Goal: Task Accomplishment & Management: Manage account settings

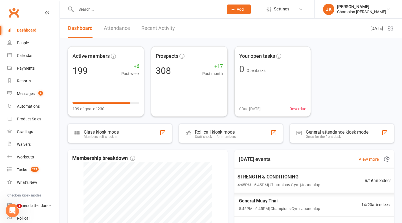
click at [271, 177] on span "STRENGTH & CONDITIONING" at bounding box center [278, 176] width 83 height 7
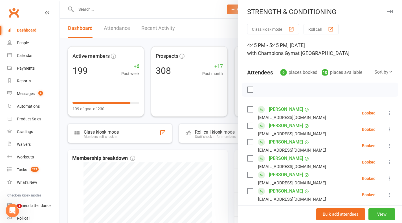
click at [318, 30] on button "Roll call" at bounding box center [321, 29] width 35 height 10
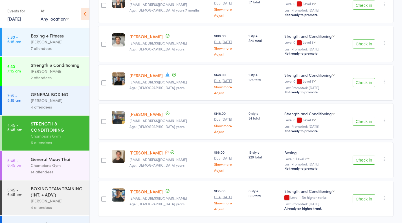
scroll to position [107, 0]
click at [363, 198] on button "Check in" at bounding box center [364, 198] width 23 height 9
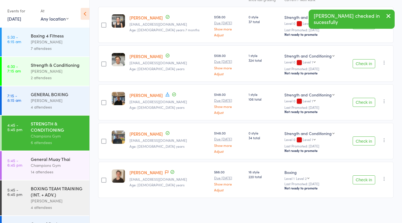
scroll to position [86, 0]
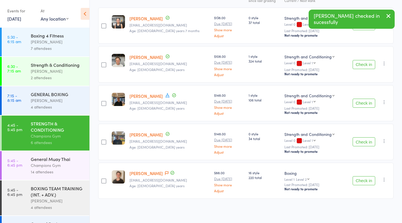
click at [370, 179] on button "Check in" at bounding box center [364, 180] width 23 height 9
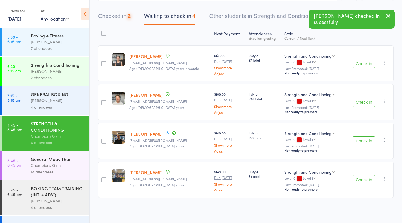
scroll to position [47, 0]
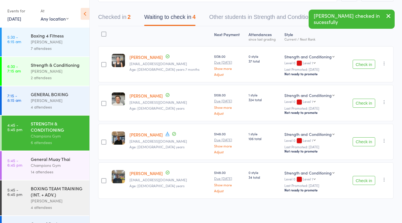
click at [359, 139] on button "Check in" at bounding box center [364, 141] width 23 height 9
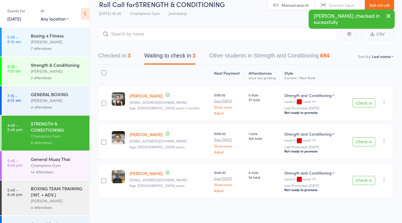
click at [363, 178] on button "Check in" at bounding box center [364, 180] width 23 height 9
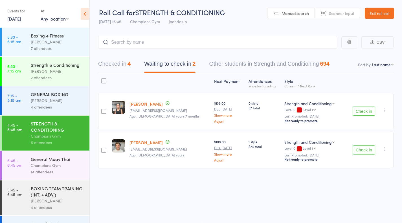
click at [18, 21] on link "12 Aug, 2025" at bounding box center [14, 19] width 14 height 6
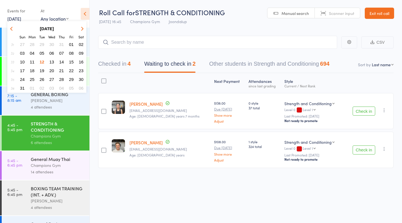
click at [51, 60] on span "13" at bounding box center [51, 62] width 5 height 5
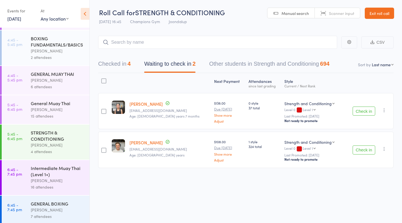
scroll to position [96, 0]
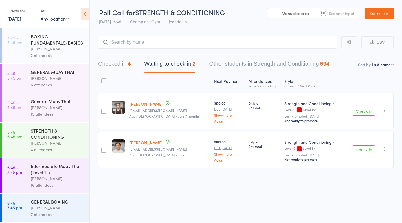
click at [56, 103] on div "General Muay Thai" at bounding box center [58, 101] width 54 height 6
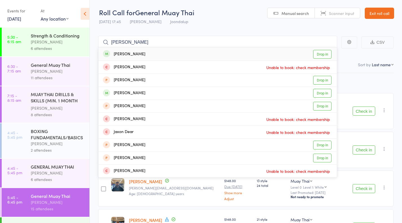
type input "jas"
click at [327, 56] on link "Drop in" at bounding box center [322, 54] width 18 height 9
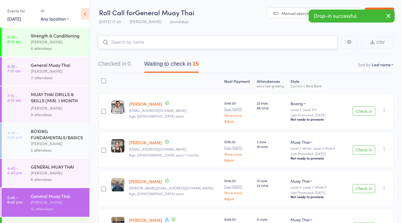
click at [119, 65] on button "Checked in 0" at bounding box center [114, 65] width 32 height 15
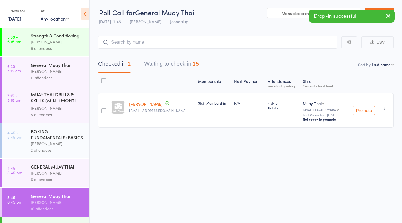
click at [386, 122] on div "Promote Undo check-in Promote Send message Add Note Add Task Add Flag Remove Ma…" at bounding box center [370, 110] width 48 height 35
click at [385, 110] on icon "button" at bounding box center [385, 110] width 6 height 6
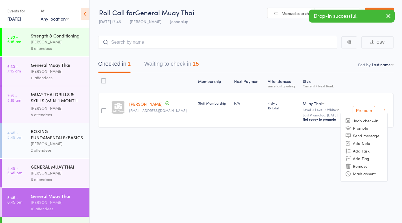
click at [378, 122] on li "Undo check-in" at bounding box center [364, 120] width 47 height 7
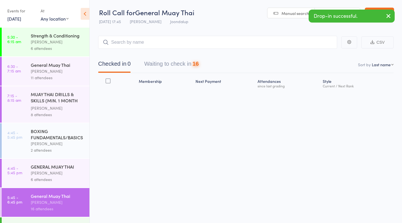
click at [180, 70] on button "Waiting to check in 16" at bounding box center [171, 65] width 54 height 15
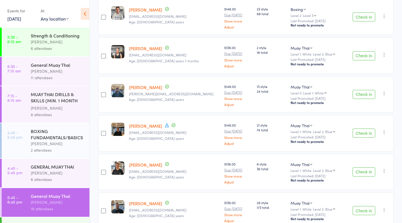
scroll to position [197, 0]
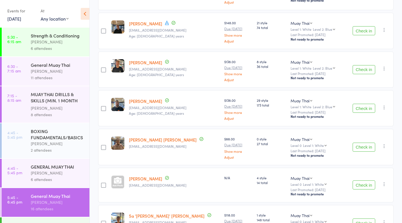
click at [14, 19] on link "13 Aug, 2025" at bounding box center [14, 19] width 14 height 6
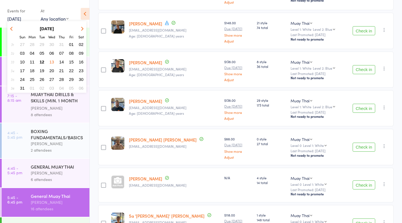
click at [41, 62] on span "12" at bounding box center [42, 62] width 5 height 5
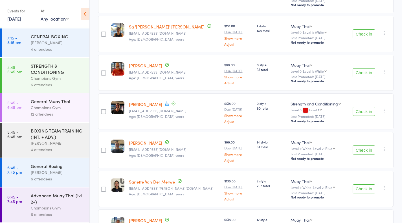
scroll to position [421, 0]
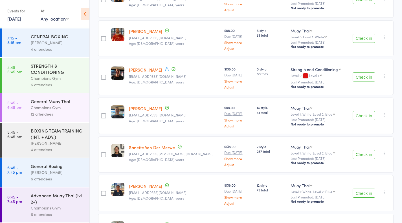
click at [51, 179] on div "6 attendees" at bounding box center [58, 179] width 54 height 6
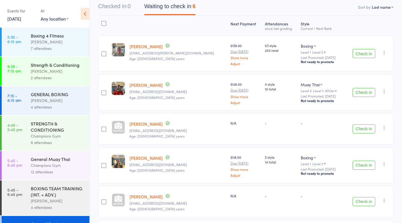
scroll to position [58, 0]
click at [155, 122] on link "[PERSON_NAME]" at bounding box center [146, 124] width 33 height 6
click at [149, 195] on link "[PERSON_NAME]" at bounding box center [146, 196] width 33 height 6
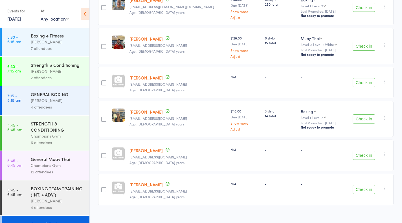
scroll to position [111, 0]
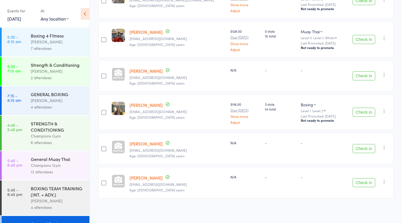
click at [145, 179] on link "[PERSON_NAME]" at bounding box center [146, 178] width 33 height 6
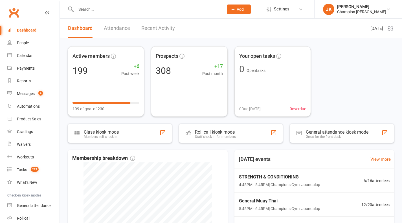
click at [91, 7] on input "text" at bounding box center [146, 9] width 145 height 8
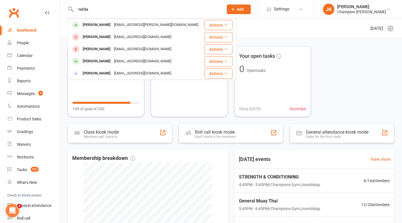
type input "tahlia"
click at [94, 25] on div "[PERSON_NAME]" at bounding box center [96, 25] width 31 height 8
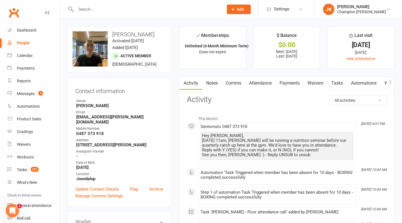
click at [88, 6] on input "text" at bounding box center [146, 9] width 145 height 8
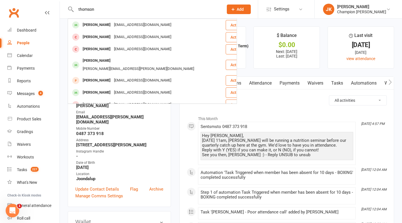
type input "thomson"
click at [90, 22] on div "[PERSON_NAME]" at bounding box center [96, 25] width 31 height 8
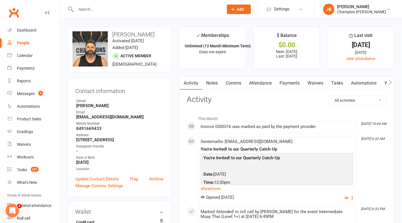
click at [210, 81] on link "Notes" at bounding box center [211, 83] width 19 height 13
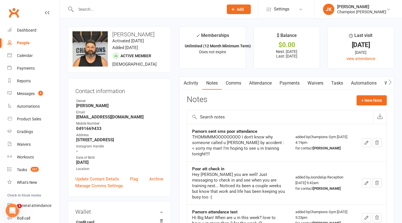
click at [192, 81] on link "Activity" at bounding box center [191, 83] width 23 height 13
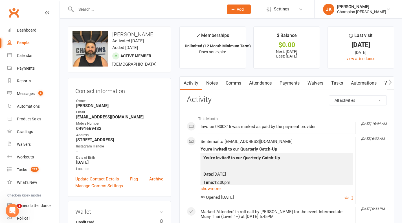
click at [94, 6] on input "text" at bounding box center [146, 9] width 145 height 8
type input "ab"
drag, startPoint x: 211, startPoint y: 9, endPoint x: 240, endPoint y: 8, distance: 29.1
click at [240, 8] on div "ab No results Prospect Member Non-attending contact Class / event Appointment G…" at bounding box center [201, 9] width 402 height 19
click at [240, 8] on span "Add" at bounding box center [240, 9] width 7 height 5
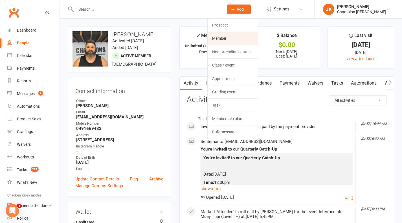
click at [236, 39] on link "Member" at bounding box center [233, 38] width 50 height 13
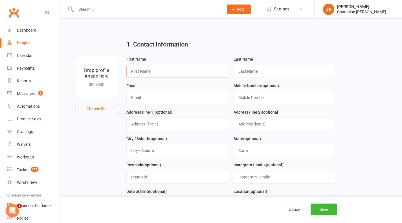
click at [176, 70] on input "text" at bounding box center [177, 71] width 102 height 13
type input "Liam"
type input "Jensen"
paste input "liamjensen313@gmail.com"
type input "liamjensen313@gmail.com"
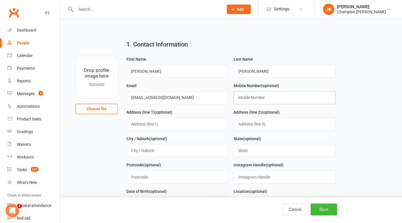
paste input "61447536083"
click at [242, 97] on input "61447536083" at bounding box center [285, 97] width 102 height 13
type input "0447 536 083"
paste input "9 Mutiny Terrace, Quinns Rocks"
type input "9 Mutiny Terrace, Quinns Rocks"
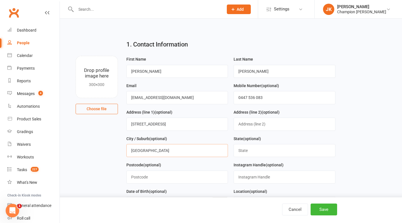
type input "Perth"
type input "WA"
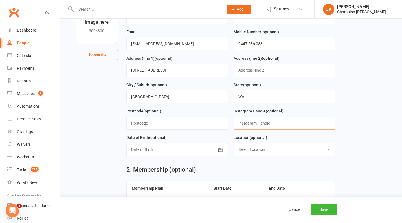
scroll to position [65, 0]
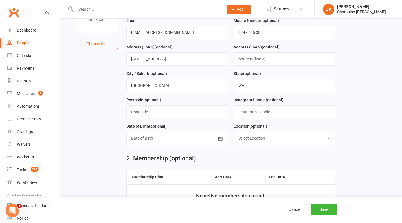
click at [150, 136] on div at bounding box center [177, 138] width 102 height 13
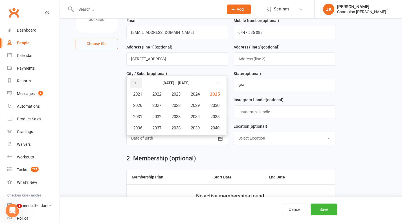
click at [134, 79] on button "button" at bounding box center [136, 83] width 12 height 10
click at [139, 90] on button "2001" at bounding box center [137, 94] width 19 height 11
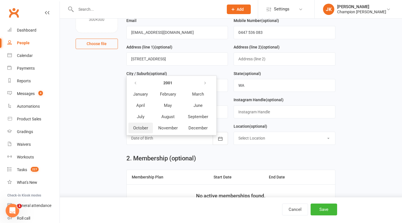
click at [144, 126] on span "October" at bounding box center [140, 128] width 15 height 5
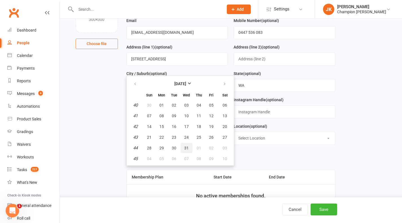
click at [187, 149] on span "31" at bounding box center [186, 148] width 5 height 5
type input "31 Oct 2001"
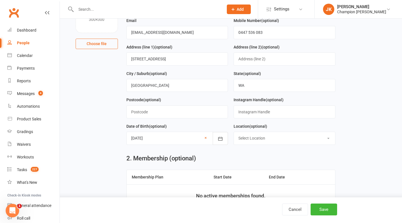
click at [248, 135] on select "Select Location Highgate Joondalup Myaree" at bounding box center [284, 138] width 101 height 12
select select "1"
click at [234, 132] on select "Select Location Highgate Joondalup Myaree" at bounding box center [284, 138] width 101 height 12
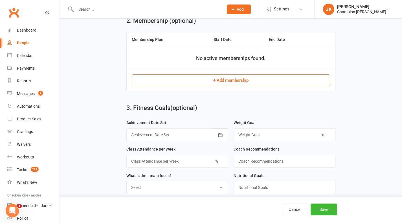
scroll to position [210, 0]
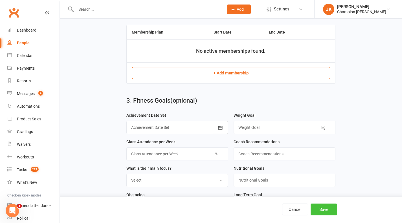
click at [322, 213] on button "Save" at bounding box center [324, 210] width 27 height 12
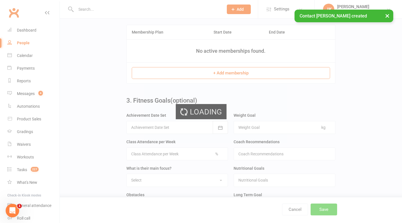
scroll to position [0, 0]
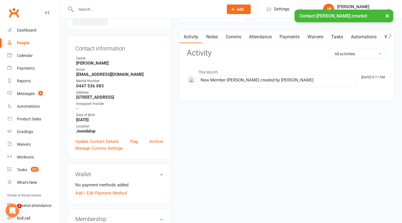
scroll to position [123, 0]
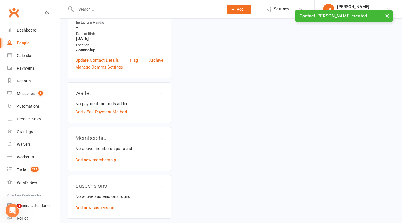
click at [84, 158] on div "No active memberships found Add new membership" at bounding box center [119, 154] width 88 height 18
click at [88, 161] on link "Add new membership" at bounding box center [95, 160] width 41 height 5
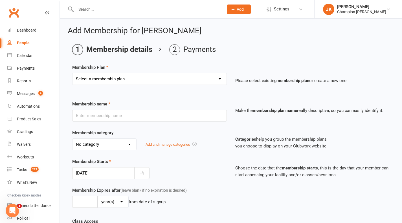
click at [154, 77] on select "Select a membership plan Create new Membership Plan New Starter Program FIFO Ne…" at bounding box center [150, 78] width 154 height 11
click at [110, 77] on select "Select a membership plan Create new Membership Plan New Starter Program FIFO Ne…" at bounding box center [150, 78] width 154 height 11
select select "1"
click at [73, 73] on select "Select a membership plan Create new Membership Plan New Starter Program FIFO Ne…" at bounding box center [150, 78] width 154 height 11
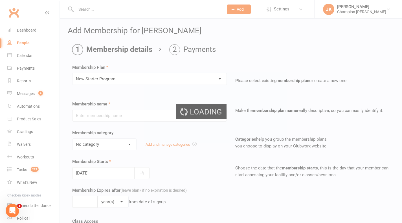
type input "New Starter Program"
select select "3"
type input "29"
select select "0"
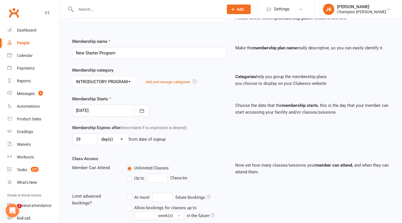
scroll to position [63, 0]
click at [111, 109] on div at bounding box center [110, 110] width 77 height 12
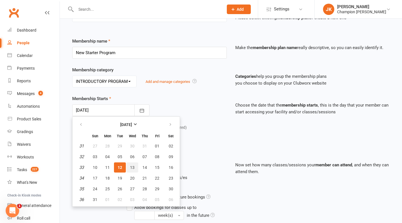
click at [133, 165] on button "13" at bounding box center [132, 168] width 12 height 10
type input "13 Aug 2025"
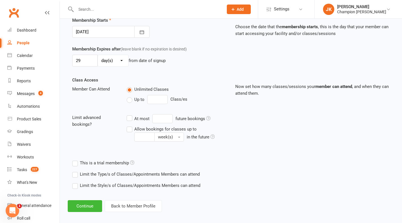
scroll to position [147, 0]
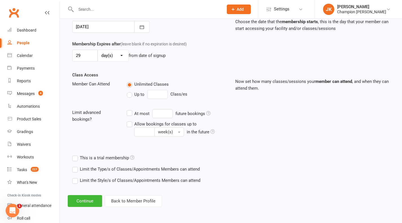
click at [76, 168] on label "Limit the Type/s of Classes/Appointments Members can attend" at bounding box center [136, 169] width 128 height 7
click at [76, 166] on input "Limit the Type/s of Classes/Appointments Members can attend" at bounding box center [74, 166] width 4 height 0
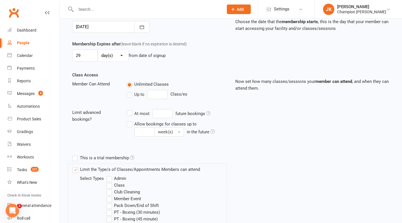
click at [109, 185] on label "Class" at bounding box center [115, 185] width 18 height 7
click at [109, 182] on input "Class" at bounding box center [108, 182] width 4 height 0
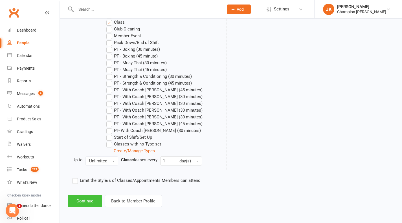
click at [87, 202] on button "Continue" at bounding box center [85, 201] width 34 height 12
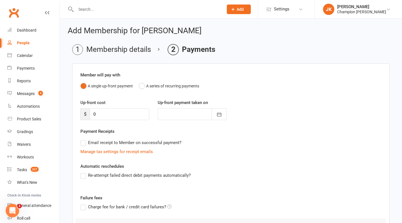
scroll to position [62, 0]
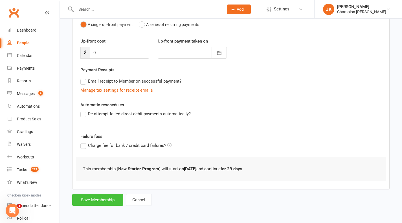
click at [98, 200] on button "Save Membership" at bounding box center [97, 200] width 51 height 12
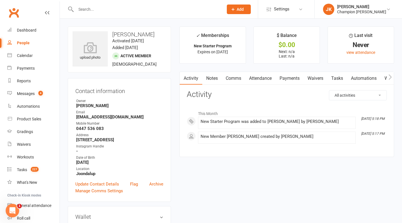
click at [213, 75] on link "Notes" at bounding box center [211, 78] width 19 height 13
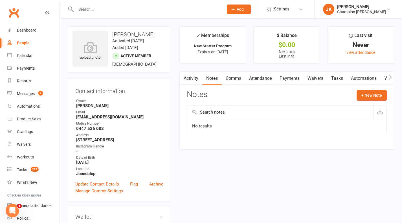
click at [374, 95] on button "+ New Note" at bounding box center [372, 95] width 30 height 10
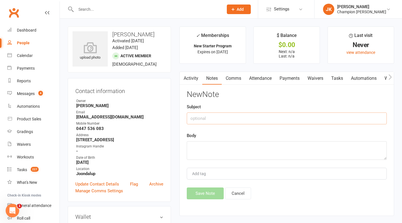
click at [288, 122] on input "text" at bounding box center [287, 119] width 200 height 12
type input "INFO"
paste textarea "NFO Plumber"
type textarea "NFO Plumber"
click at [207, 193] on button "Save Note" at bounding box center [205, 194] width 37 height 12
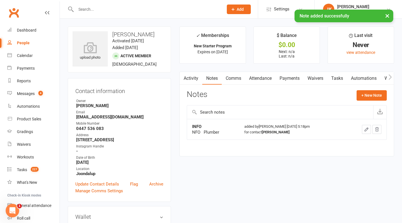
click at [364, 131] on icon "button" at bounding box center [366, 129] width 5 height 5
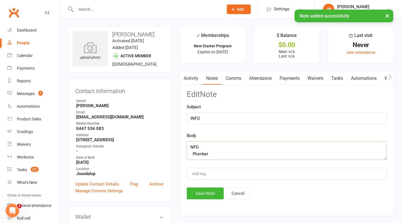
click at [189, 147] on textarea "NFO Plumber" at bounding box center [287, 150] width 200 height 19
click at [193, 154] on textarea "INFO Plumber" at bounding box center [287, 150] width 200 height 19
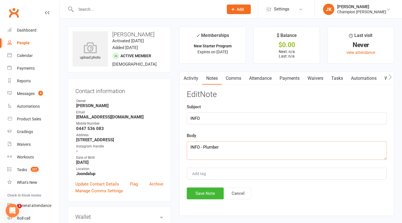
type textarea "INFO - Plumber"
click at [204, 190] on button "Save Note" at bounding box center [205, 194] width 37 height 12
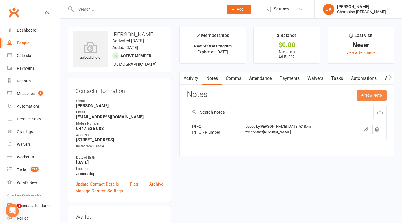
click at [362, 97] on button "+ New Note" at bounding box center [372, 95] width 30 height 10
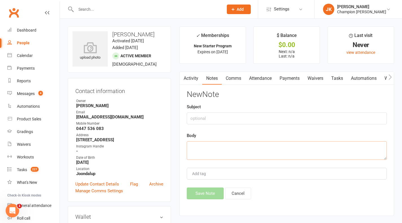
paste textarea "WHY NOW? Got the bug while he was in Thailand & wants to continue training"
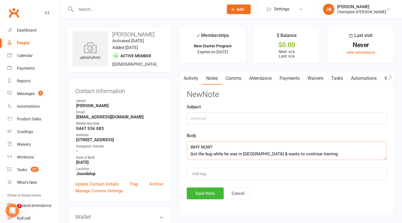
scroll to position [4, 0]
type textarea "WHY NOW? Got the bug while he was in Thailand & wants to continue training"
click at [231, 117] on input "text" at bounding box center [287, 119] width 200 height 12
type input "WHY NOW"
click at [202, 199] on button "Save Note" at bounding box center [205, 194] width 37 height 12
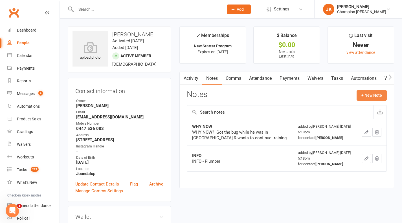
click at [374, 100] on button "+ New Note" at bounding box center [372, 95] width 30 height 10
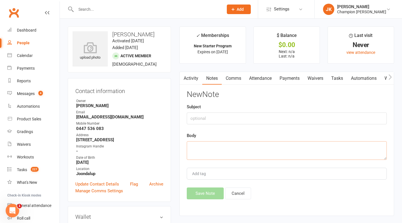
paste textarea "PAST Has done 2 private classes of mt in Thailand"
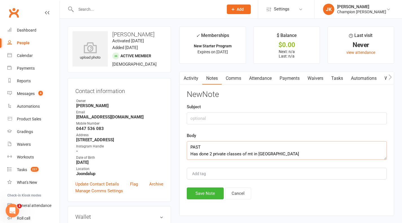
click at [250, 155] on textarea "PAST Has done 2 private classes of mt in Thailand" at bounding box center [287, 150] width 200 height 19
type textarea "PAST Has done 2 private classes of mt in Thailand"
click at [243, 126] on div "New Note Subject Body PAST Has done 2 private classes of mt in Thailand Add tag…" at bounding box center [287, 144] width 200 height 109
click at [234, 122] on input "text" at bounding box center [287, 119] width 200 height 12
type input "PAST"
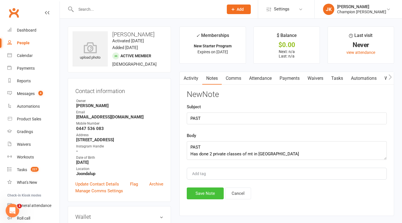
click at [204, 195] on button "Save Note" at bounding box center [205, 194] width 37 height 12
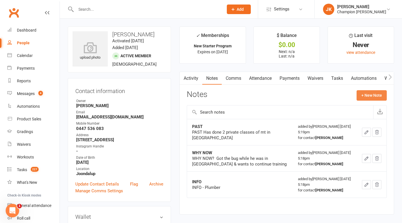
click at [374, 97] on button "+ New Note" at bounding box center [372, 95] width 30 height 10
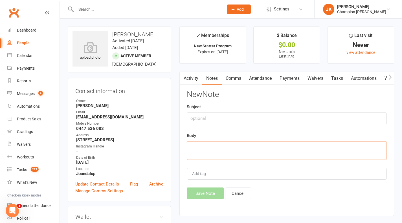
paste textarea "GOALS Fitness - build muscle, leaner, core muscles Incorporate cardio/more dyna…"
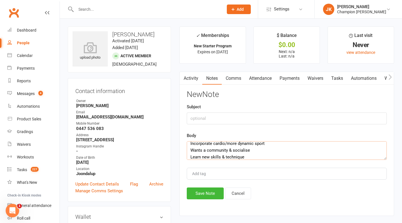
type textarea "GOALS Fitness - build muscle, leaner, core muscles Incorporate cardio/more dyna…"
click at [256, 124] on input "text" at bounding box center [287, 119] width 200 height 12
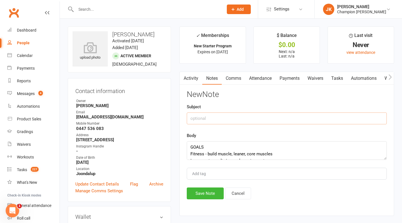
type input "O"
type input "GOALS"
click at [205, 190] on button "Save Note" at bounding box center [205, 194] width 37 height 12
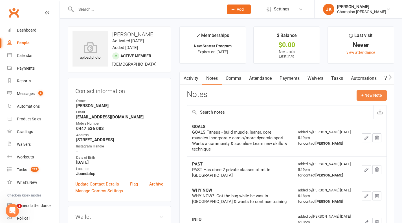
click at [372, 96] on button "+ New Note" at bounding box center [372, 95] width 30 height 10
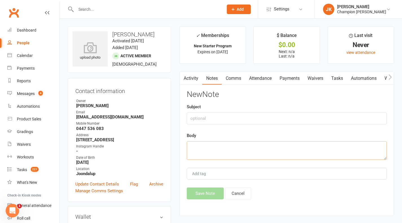
paste textarea "SCHEDULE Flexible/unpredictable work hours Prefers evenings 2-4 times a week"
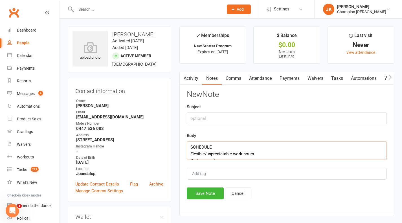
type textarea "SCHEDULE Flexible/unpredictable work hours Prefers evenings 2-4 times a week"
click at [252, 116] on input "text" at bounding box center [287, 119] width 200 height 12
type input "SCHEDULE"
click at [205, 195] on button "Save Note" at bounding box center [205, 194] width 37 height 12
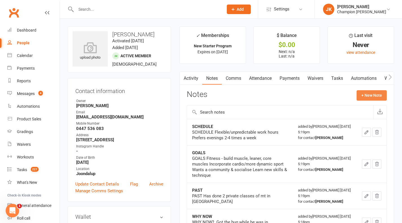
click at [377, 97] on button "+ New Note" at bounding box center [372, 95] width 30 height 10
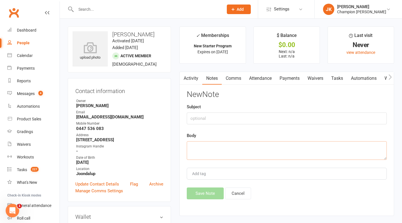
paste textarea "CURRENT Weightlifting regularly - boring now"
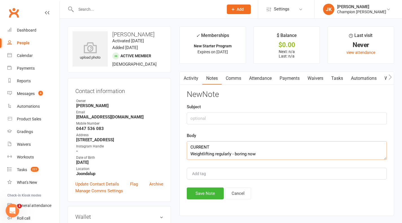
type textarea "CURRENT Weightlifting regularly - boring now"
click at [270, 118] on input "text" at bounding box center [287, 119] width 200 height 12
type input "CURRENT"
click at [208, 192] on button "Save Note" at bounding box center [205, 194] width 37 height 12
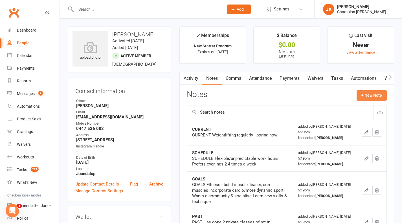
click at [378, 101] on button "+ New Note" at bounding box center [372, 95] width 30 height 10
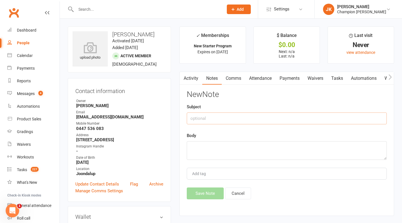
click at [292, 123] on input "text" at bounding box center [287, 119] width 200 height 12
type input "P"
type input "paying in cash"
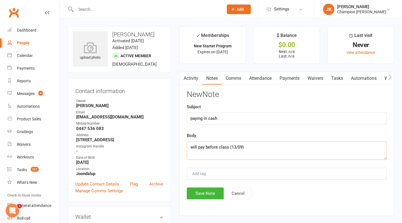
type textarea "will pay before class (13/09)"
click at [202, 193] on button "Save Note" at bounding box center [205, 194] width 37 height 12
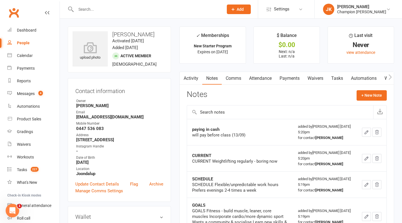
click at [125, 12] on input "text" at bounding box center [146, 9] width 145 height 8
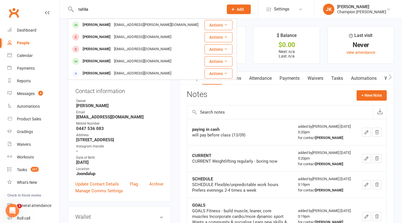
type input "tahlia"
click at [99, 23] on div "Tahlia Smith" at bounding box center [96, 25] width 31 height 8
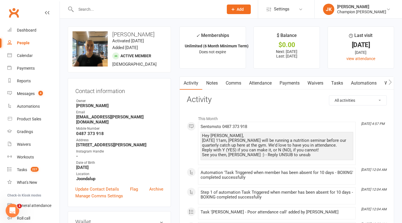
click at [262, 83] on link "Attendance" at bounding box center [260, 83] width 30 height 13
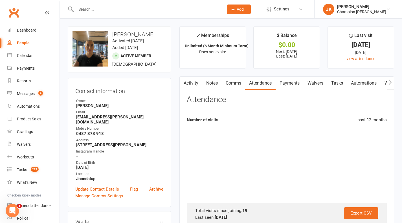
click at [296, 87] on link "Payments" at bounding box center [290, 83] width 28 height 13
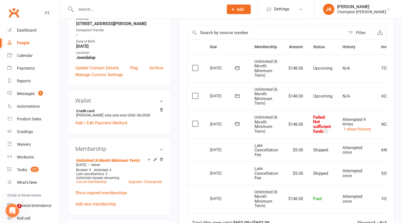
scroll to position [127, 0]
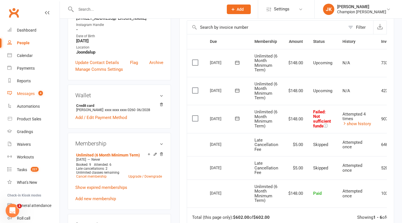
click at [38, 91] on link "Messages 4" at bounding box center [33, 94] width 52 height 13
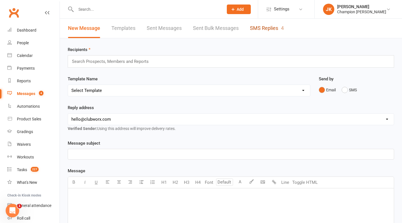
click at [267, 28] on link "SMS Replies 4" at bounding box center [267, 28] width 34 height 19
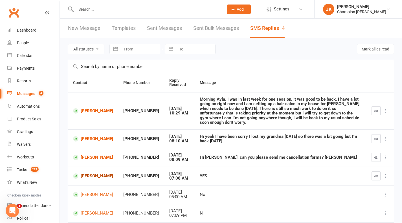
click at [88, 174] on link "[PERSON_NAME]" at bounding box center [93, 176] width 40 height 5
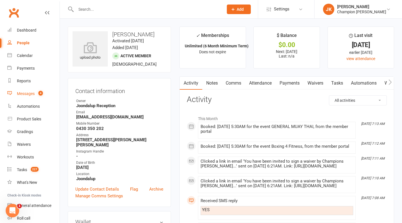
click at [32, 91] on div "Messages" at bounding box center [26, 93] width 18 height 5
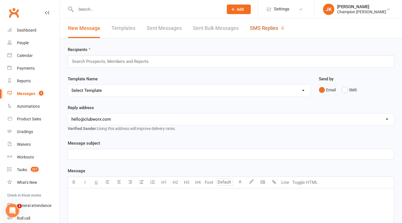
click at [260, 28] on link "SMS Replies 4" at bounding box center [267, 28] width 34 height 19
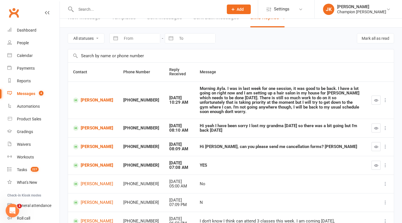
scroll to position [11, 0]
click at [375, 163] on button "button" at bounding box center [376, 165] width 9 height 9
click at [388, 125] on icon at bounding box center [386, 128] width 6 height 6
click at [379, 112] on td at bounding box center [380, 99] width 27 height 37
click at [88, 125] on link "Michael Connell" at bounding box center [93, 127] width 40 height 5
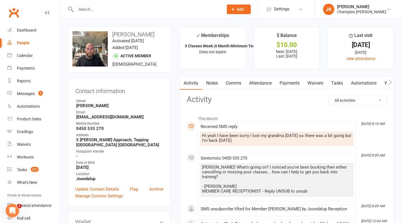
click at [233, 84] on link "Comms" at bounding box center [233, 83] width 23 height 13
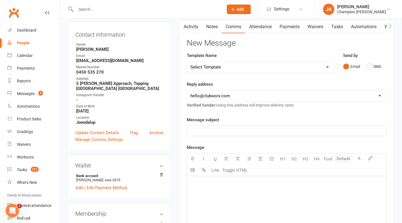
scroll to position [58, 0]
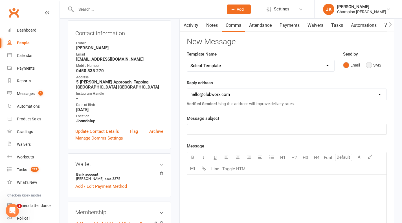
click at [370, 66] on button "SMS" at bounding box center [373, 65] width 15 height 11
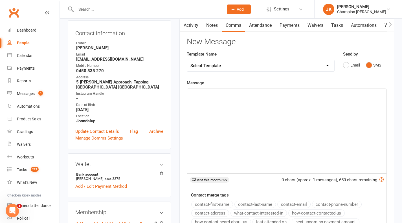
click at [319, 117] on div "﻿" at bounding box center [287, 131] width 200 height 85
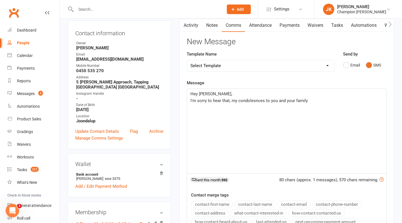
click at [255, 102] on span "I'm sorry to hear that, my condolesnces to you and your family" at bounding box center [249, 100] width 117 height 5
click at [321, 102] on p "I'm sorry to hear that, my condolences to you and your family" at bounding box center [287, 100] width 193 height 7
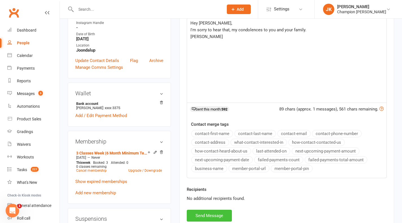
click at [214, 213] on button "Send Message" at bounding box center [209, 216] width 45 height 12
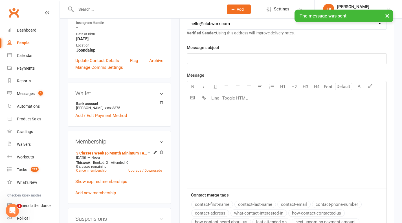
scroll to position [0, 0]
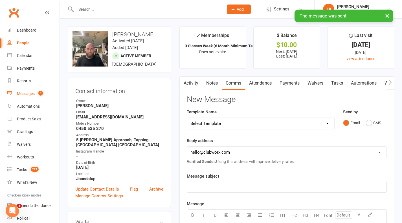
click at [36, 95] on count-badge "3" at bounding box center [39, 93] width 7 height 5
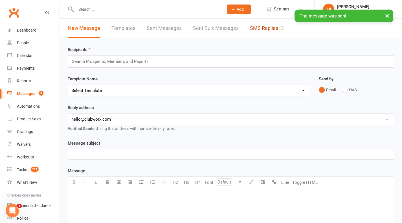
click at [267, 28] on link "SMS Replies 3" at bounding box center [267, 28] width 34 height 19
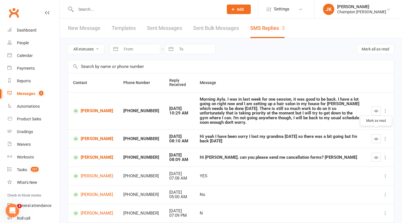
click at [374, 134] on button "button" at bounding box center [376, 138] width 9 height 9
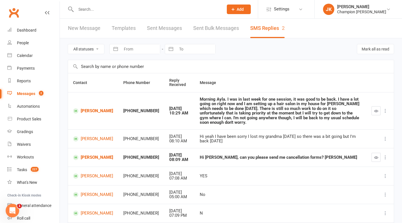
scroll to position [4, 0]
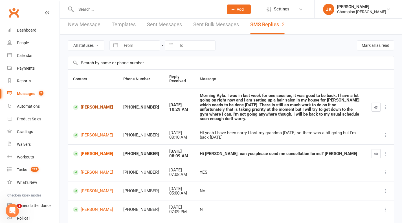
click at [88, 107] on link "Ben Malpuss" at bounding box center [93, 107] width 40 height 5
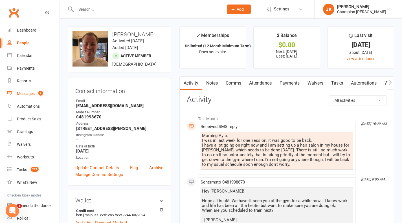
click at [23, 93] on div "Messages" at bounding box center [26, 93] width 18 height 5
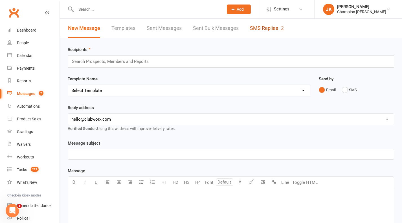
click at [255, 28] on link "SMS Replies 2" at bounding box center [267, 28] width 34 height 19
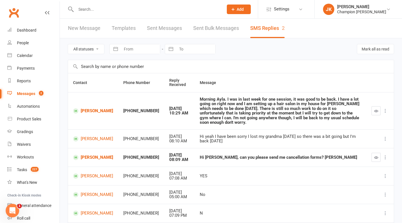
click at [113, 6] on input "text" at bounding box center [146, 9] width 145 height 8
type input "e"
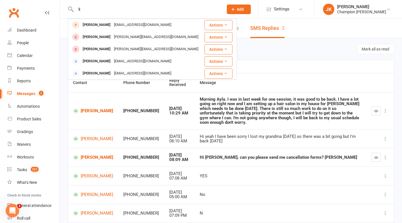
type input "l"
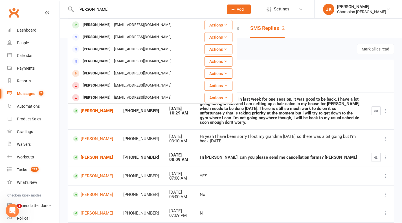
type input "eliza"
click at [96, 23] on div "Elizabeth Galal" at bounding box center [96, 25] width 31 height 8
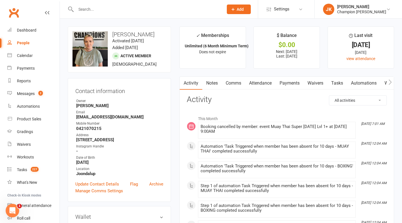
click at [261, 80] on link "Attendance" at bounding box center [260, 83] width 30 height 13
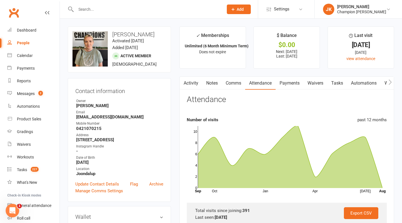
click at [233, 81] on link "Comms" at bounding box center [233, 83] width 23 height 13
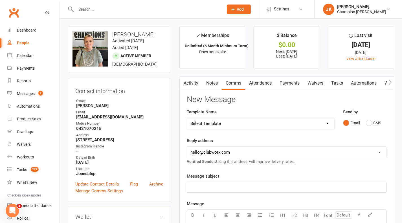
click at [198, 82] on link "Activity" at bounding box center [191, 83] width 23 height 13
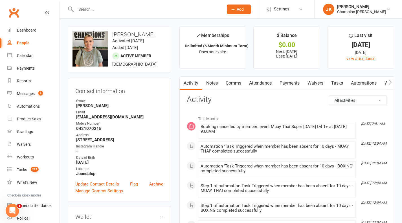
click at [232, 83] on link "Comms" at bounding box center [233, 83] width 23 height 13
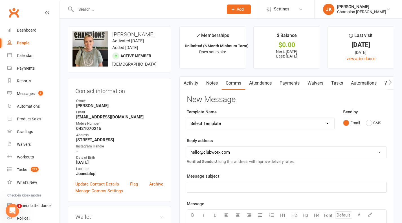
drag, startPoint x: 365, startPoint y: 120, endPoint x: 371, endPoint y: 126, distance: 8.0
click at [371, 126] on div "Email SMS" at bounding box center [365, 123] width 44 height 11
click at [371, 126] on button "SMS" at bounding box center [373, 123] width 15 height 11
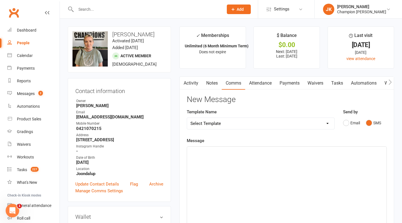
click at [358, 156] on div "﻿" at bounding box center [287, 189] width 200 height 85
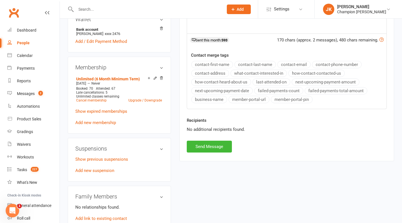
scroll to position [222, 0]
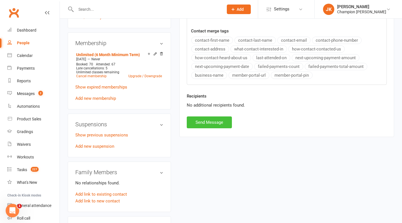
click at [208, 125] on button "Send Message" at bounding box center [209, 123] width 45 height 12
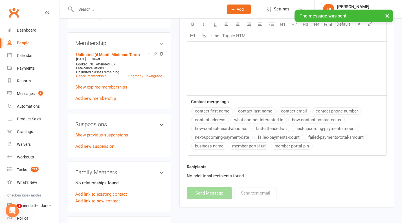
scroll to position [0, 0]
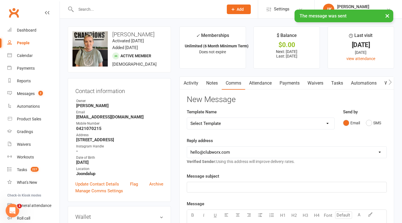
click at [190, 83] on link "Activity" at bounding box center [191, 83] width 23 height 13
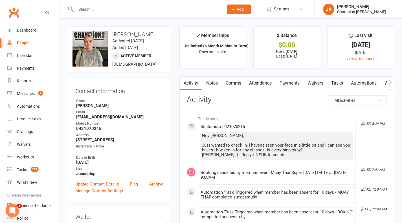
click at [103, 6] on input "text" at bounding box center [146, 9] width 145 height 8
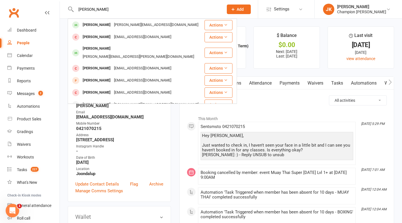
type input "Miguel"
click at [97, 22] on div "Miguel Stelio" at bounding box center [96, 25] width 31 height 8
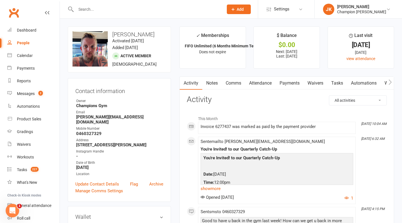
click at [234, 82] on link "Comms" at bounding box center [233, 83] width 23 height 13
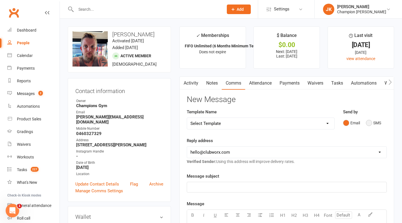
click at [370, 123] on button "SMS" at bounding box center [373, 123] width 15 height 11
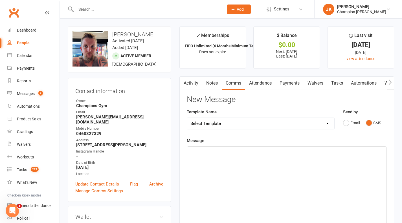
click at [305, 173] on div "﻿" at bounding box center [287, 189] width 200 height 85
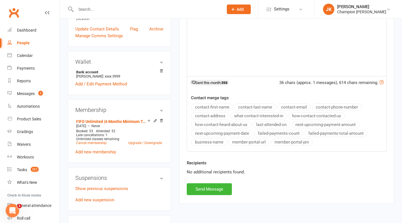
scroll to position [160, 0]
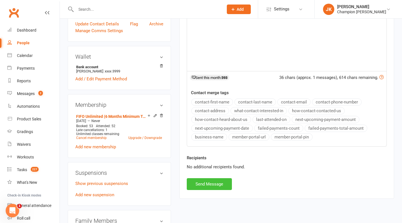
click at [209, 185] on button "Send Message" at bounding box center [209, 184] width 45 height 12
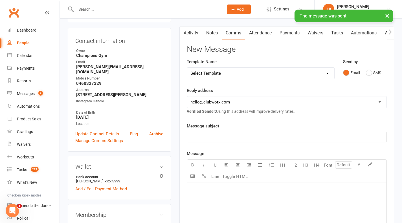
scroll to position [0, 0]
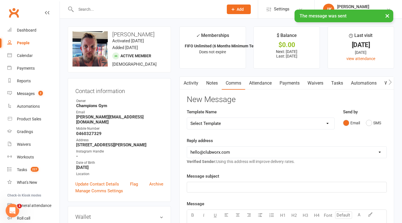
click at [193, 81] on link "Activity" at bounding box center [191, 83] width 23 height 13
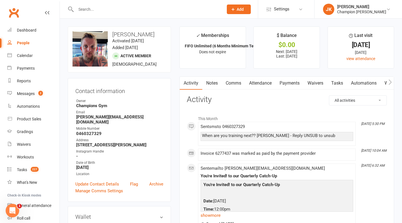
click at [125, 10] on input "text" at bounding box center [146, 9] width 145 height 8
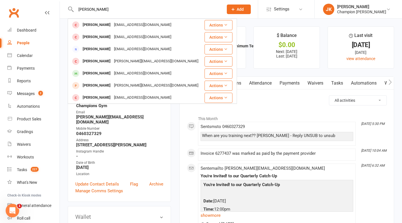
type input "joshua"
click at [101, 70] on div "Joshua Bushney" at bounding box center [96, 73] width 31 height 8
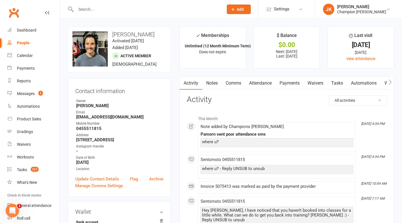
click at [214, 82] on link "Notes" at bounding box center [211, 83] width 19 height 13
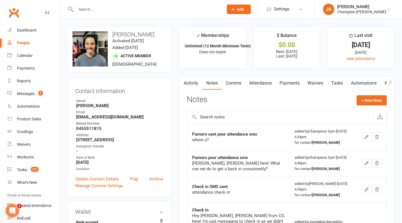
click at [197, 85] on link "Activity" at bounding box center [191, 83] width 23 height 13
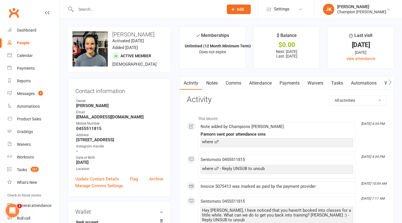
click at [232, 83] on link "Comms" at bounding box center [233, 83] width 23 height 13
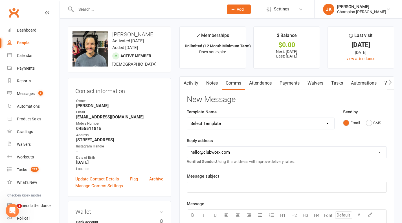
click at [215, 82] on link "Notes" at bounding box center [211, 83] width 19 height 13
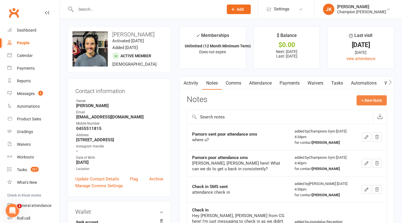
click at [376, 98] on button "+ New Note" at bounding box center [372, 100] width 30 height 10
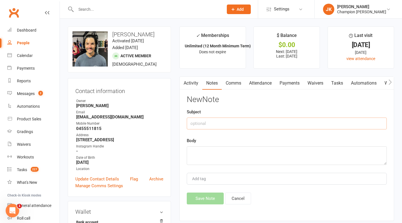
click at [269, 125] on input "text" at bounding box center [287, 124] width 200 height 12
type input "S"
type input "SMS check in"
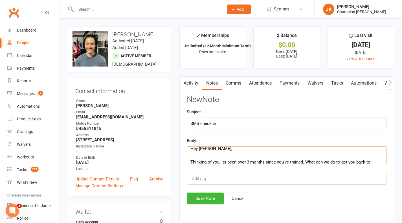
scroll to position [10, 0]
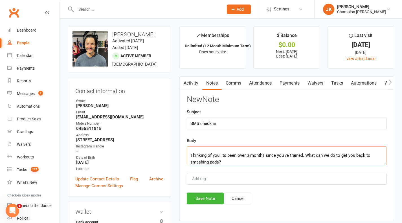
type textarea "Hey Josh, Thinking of you, its been over 3 months since you've trained. What ca…"
click at [205, 203] on button "Save Note" at bounding box center [205, 199] width 37 height 12
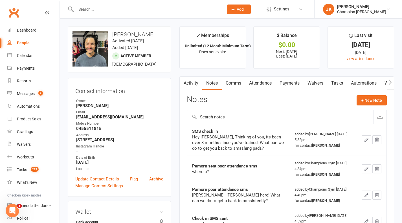
click at [149, 8] on input "text" at bounding box center [146, 9] width 145 height 8
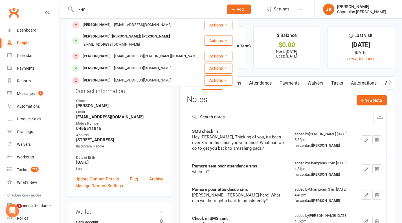
type input "kien"
click at [104, 38] on div "Kien(Aaron) Tran" at bounding box center [126, 36] width 91 height 8
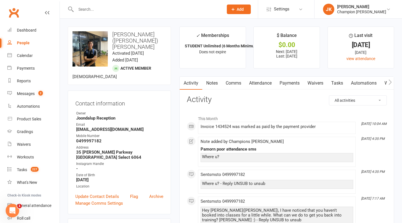
click at [214, 80] on link "Notes" at bounding box center [211, 83] width 19 height 13
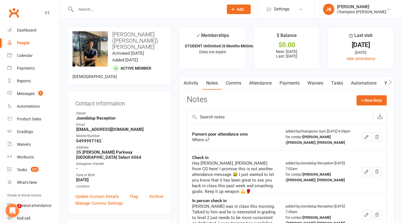
click at [196, 82] on link "Activity" at bounding box center [191, 83] width 23 height 13
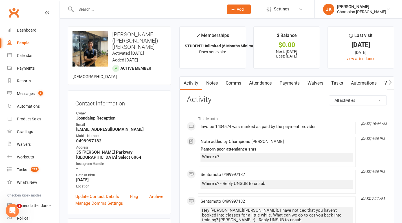
click at [239, 84] on link "Comms" at bounding box center [233, 83] width 23 height 13
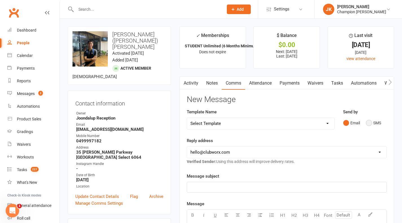
click at [369, 121] on button "SMS" at bounding box center [373, 123] width 15 height 11
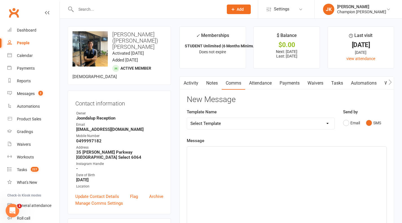
click at [357, 156] on div "﻿" at bounding box center [287, 189] width 200 height 85
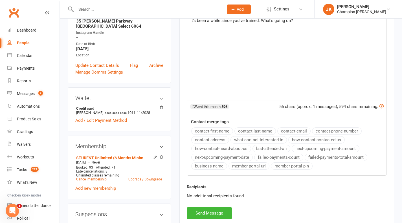
scroll to position [139, 0]
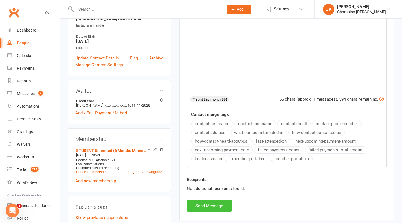
click at [205, 202] on button "Send Message" at bounding box center [209, 206] width 45 height 12
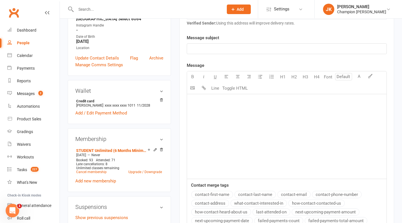
click at [94, 11] on input "text" at bounding box center [146, 9] width 145 height 8
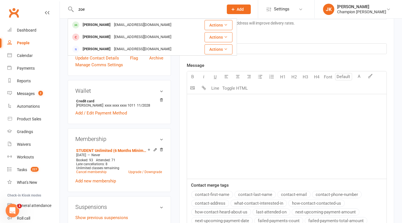
type input "zoe"
click at [94, 19] on div "Zoe Schoonens zoe.schoonens@gmail.com" at bounding box center [132, 25] width 129 height 12
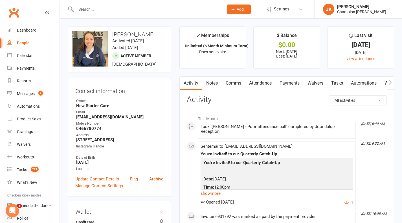
click at [234, 84] on link "Comms" at bounding box center [233, 83] width 23 height 13
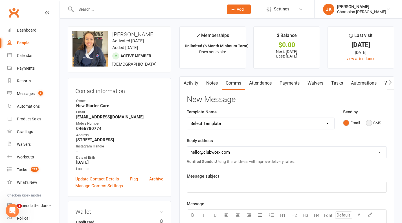
click at [374, 125] on button "SMS" at bounding box center [373, 123] width 15 height 11
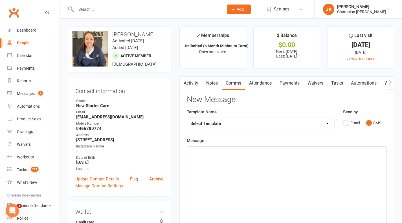
click at [324, 177] on div "﻿" at bounding box center [287, 189] width 200 height 85
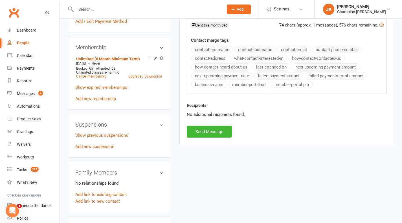
scroll to position [271, 0]
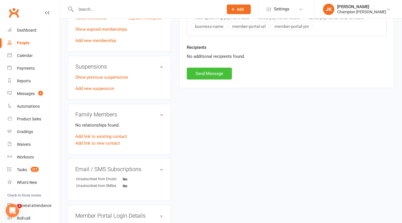
click at [224, 77] on button "Send Message" at bounding box center [209, 74] width 45 height 12
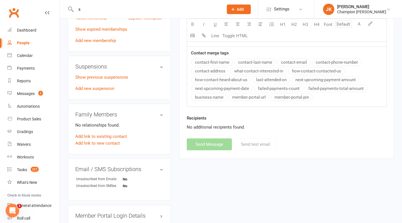
click at [113, 11] on input "s" at bounding box center [146, 9] width 145 height 8
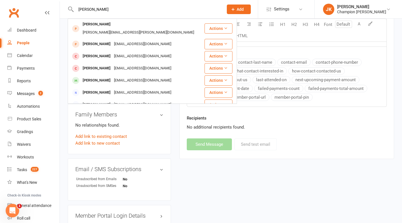
type input "samuel"
click at [93, 75] on div "Samuel Smithyman samuelsmithy99@hotmail.com" at bounding box center [136, 81] width 136 height 12
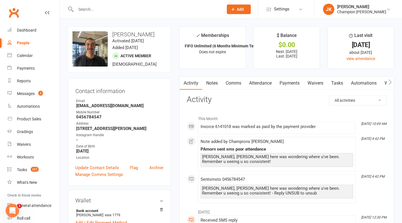
click at [116, 10] on input "text" at bounding box center [146, 9] width 145 height 8
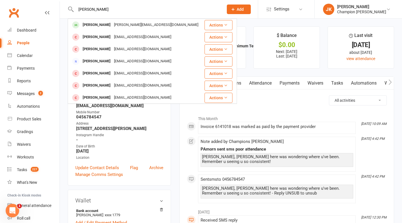
type input "josh crange"
click at [102, 23] on div "Josh Cranage" at bounding box center [96, 25] width 31 height 8
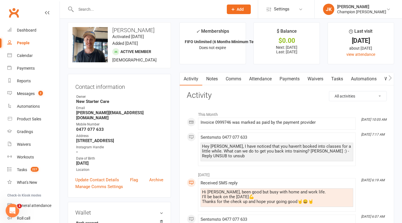
scroll to position [5, 0]
click at [239, 78] on link "Comms" at bounding box center [233, 78] width 23 height 13
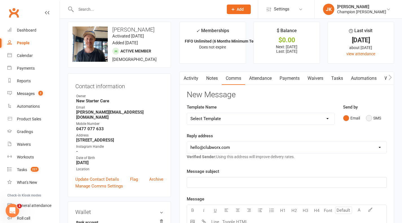
click at [371, 119] on button "SMS" at bounding box center [373, 118] width 15 height 11
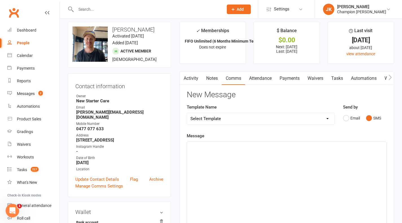
click at [357, 153] on div "﻿" at bounding box center [287, 184] width 200 height 85
click at [195, 153] on span "THought we were seeing you August 1st??" at bounding box center [227, 153] width 72 height 5
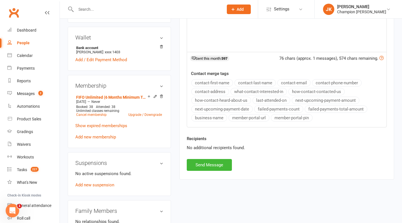
scroll to position [217, 0]
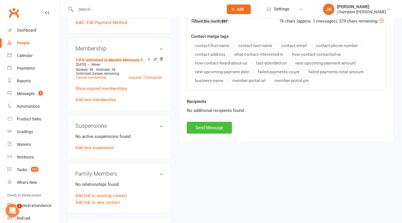
click at [204, 127] on button "Send Message" at bounding box center [209, 128] width 45 height 12
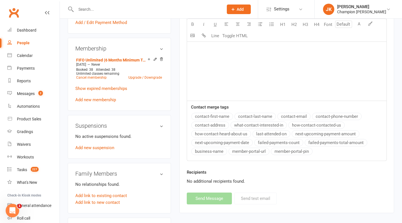
drag, startPoint x: 126, startPoint y: 16, endPoint x: 105, endPoint y: 12, distance: 21.2
click at [105, 12] on div at bounding box center [144, 9] width 152 height 18
click at [105, 12] on input "text" at bounding box center [146, 9] width 145 height 8
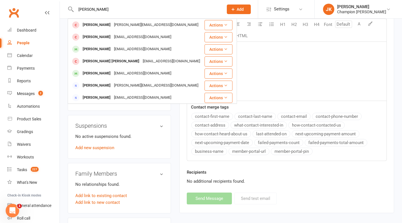
type input "steven"
click at [101, 49] on div "Steven Spadaro" at bounding box center [96, 49] width 31 height 8
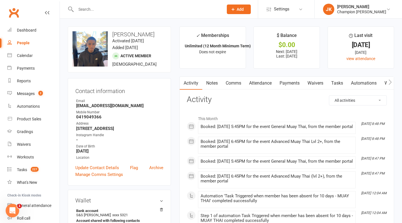
click at [263, 84] on link "Attendance" at bounding box center [260, 83] width 30 height 13
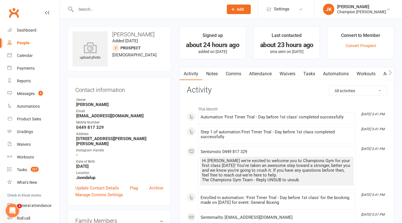
click at [292, 75] on link "Waivers" at bounding box center [288, 73] width 24 height 13
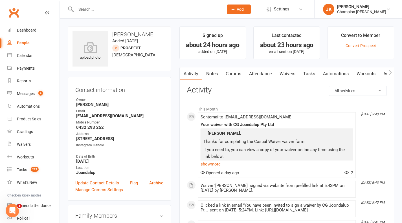
click at [291, 77] on link "Waivers" at bounding box center [288, 73] width 24 height 13
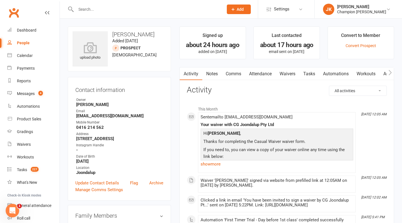
drag, startPoint x: 115, startPoint y: 17, endPoint x: 89, endPoint y: 7, distance: 27.4
click at [89, 7] on div at bounding box center [144, 9] width 152 height 18
click at [89, 7] on input "text" at bounding box center [146, 9] width 145 height 8
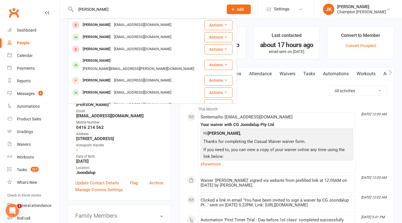
type input "[PERSON_NAME]"
click at [101, 37] on div "[PERSON_NAME]" at bounding box center [96, 37] width 31 height 8
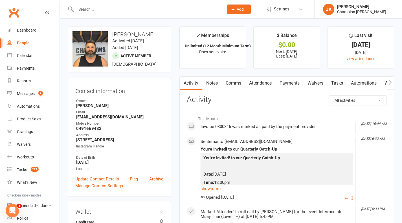
click at [213, 81] on link "Notes" at bounding box center [211, 83] width 19 height 13
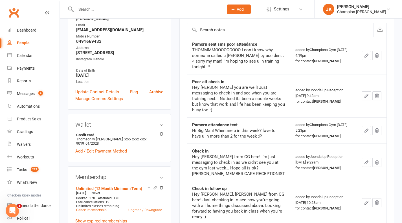
scroll to position [40, 0]
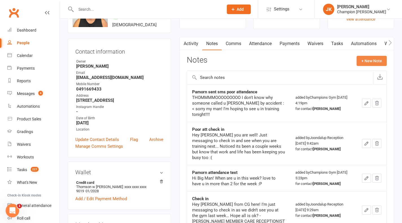
click at [372, 60] on button "+ New Note" at bounding box center [372, 61] width 30 height 10
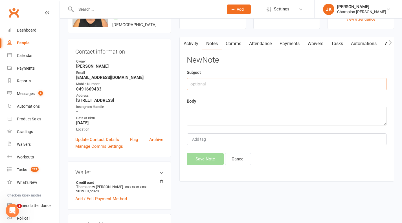
click at [302, 86] on input "text" at bounding box center [287, 84] width 200 height 12
type input "Package"
type textarea "T"
type textarea "I"
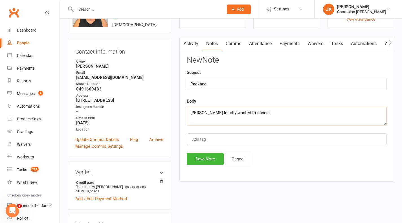
click at [213, 110] on textarea "Thomson initally wanted to cancel," at bounding box center [287, 116] width 200 height 19
click at [280, 117] on textarea "Thomson initially wanted to cancel," at bounding box center [287, 116] width 200 height 19
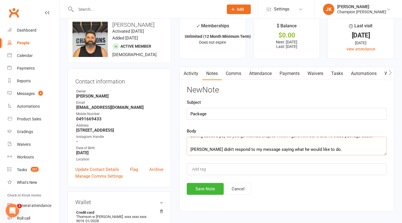
scroll to position [20, 0]
type textarea "Thomson initially wanted to cancel, Ayla and him had a discussion to which is c…"
click at [203, 184] on button "Save Note" at bounding box center [205, 189] width 37 height 12
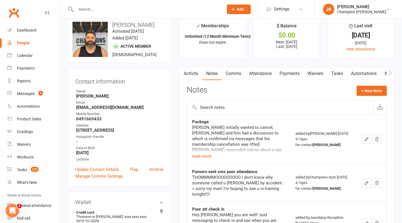
scroll to position [0, 0]
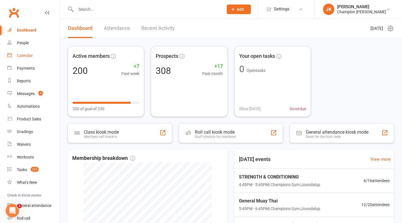
click at [28, 57] on div "Calendar" at bounding box center [25, 55] width 16 height 5
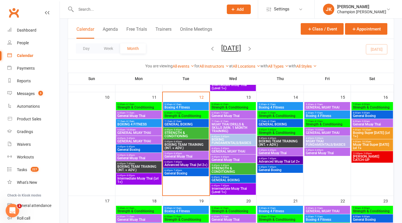
scroll to position [222, 0]
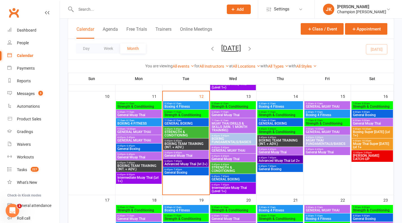
click at [198, 154] on span "General Muay Thai" at bounding box center [185, 155] width 43 height 3
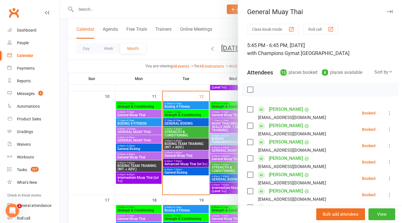
click at [315, 26] on button "Roll call" at bounding box center [321, 29] width 35 height 10
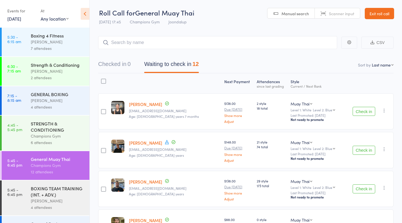
click at [362, 112] on button "Check in" at bounding box center [364, 111] width 23 height 9
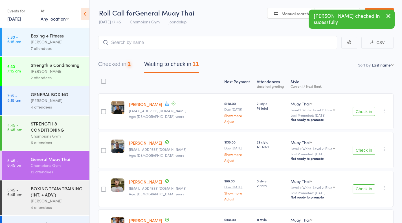
click at [368, 113] on button "Check in" at bounding box center [364, 111] width 23 height 9
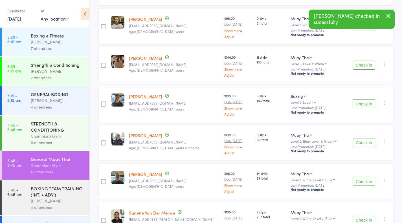
scroll to position [126, 0]
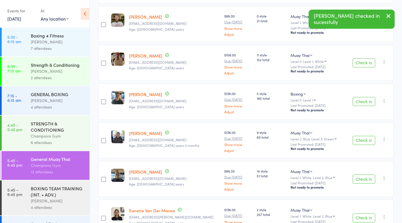
click at [370, 103] on button "Check in" at bounding box center [364, 101] width 23 height 9
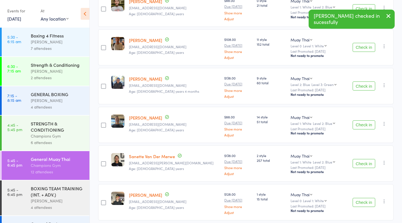
scroll to position [152, 0]
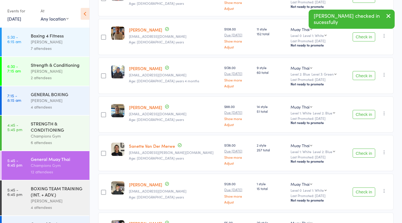
click at [365, 114] on button "Check in" at bounding box center [364, 114] width 23 height 9
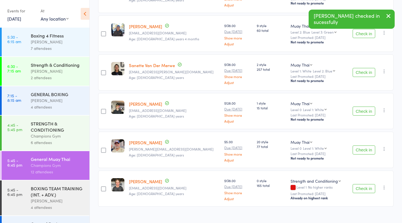
scroll to position [202, 0]
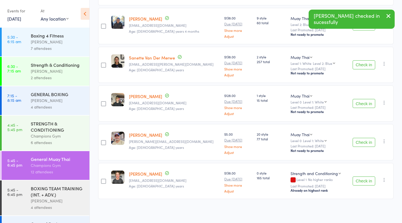
click at [366, 145] on button "Check in" at bounding box center [364, 142] width 23 height 9
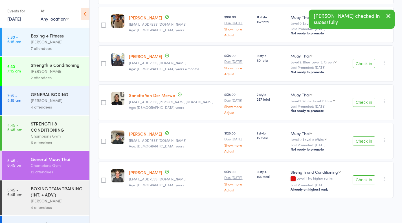
scroll to position [163, 0]
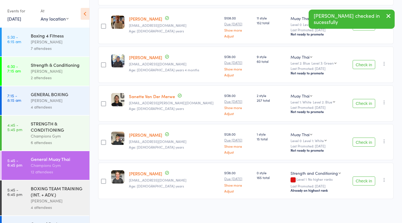
click at [373, 183] on button "Check in" at bounding box center [364, 181] width 23 height 9
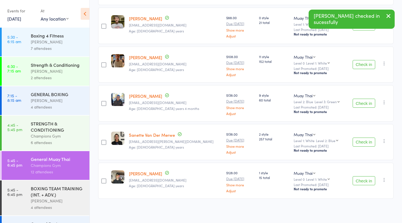
click at [53, 198] on div "BOXING TEAM TRAINING (INT. + ADV.)" at bounding box center [58, 191] width 54 height 12
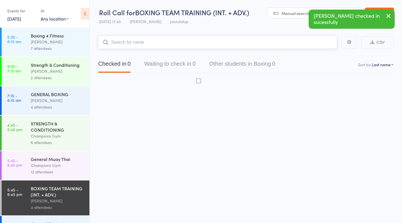
scroll to position [0, 0]
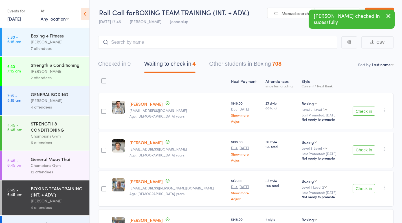
click at [372, 109] on button "Check in" at bounding box center [364, 111] width 23 height 9
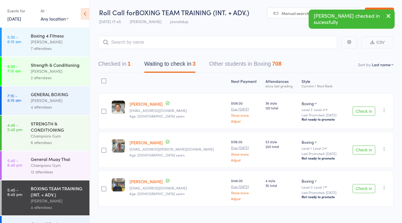
click at [372, 111] on button "Check in" at bounding box center [364, 111] width 23 height 9
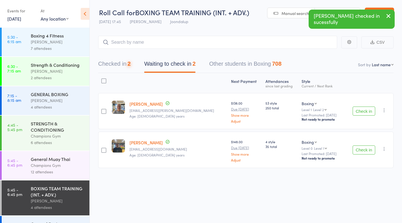
click at [368, 113] on button "Check in" at bounding box center [364, 111] width 23 height 9
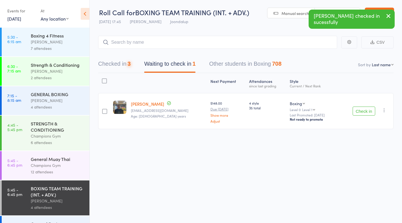
click at [364, 115] on button "Check in" at bounding box center [364, 111] width 23 height 9
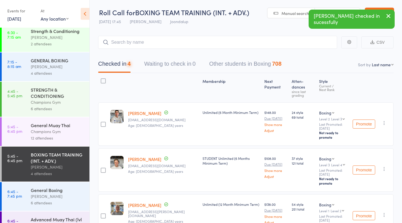
scroll to position [59, 0]
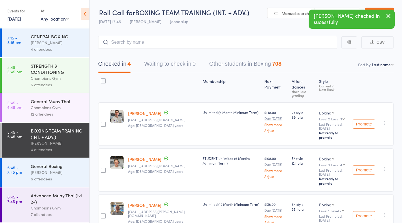
click at [63, 163] on div "General Boxing" at bounding box center [58, 166] width 54 height 6
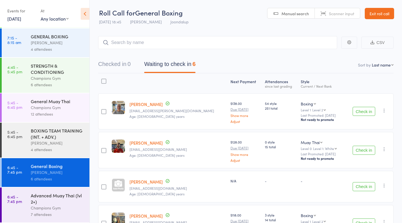
click at [383, 12] on link "Exit roll call" at bounding box center [379, 13] width 29 height 11
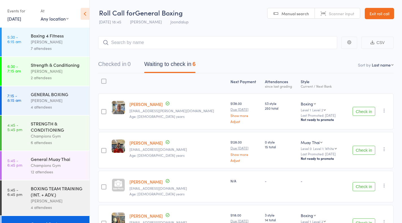
scroll to position [59, 0]
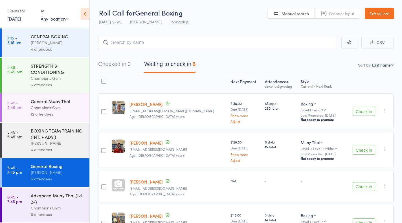
click at [47, 150] on div "4 attendees" at bounding box center [58, 150] width 54 height 6
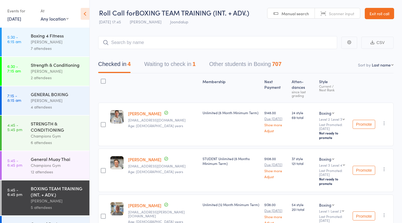
click at [169, 70] on button "Waiting to check in 1" at bounding box center [169, 65] width 51 height 15
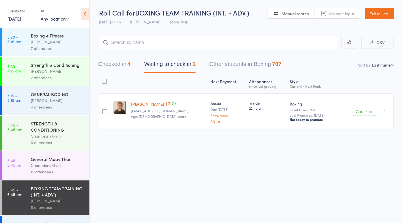
click at [369, 111] on button "Check in" at bounding box center [364, 111] width 23 height 9
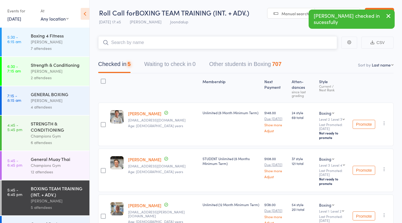
click at [274, 45] on input "search" at bounding box center [217, 42] width 239 height 13
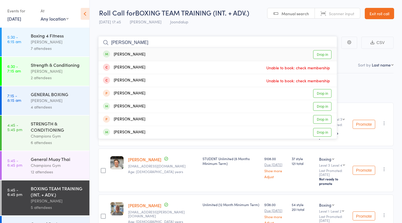
type input "krish"
click at [321, 55] on link "Drop in" at bounding box center [322, 54] width 18 height 9
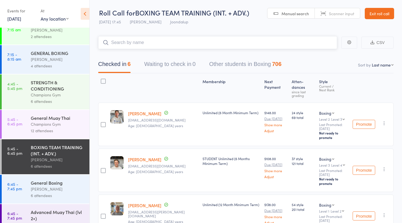
scroll to position [59, 0]
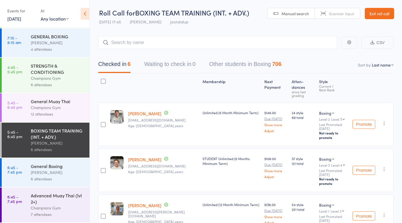
click at [51, 103] on div "General Muay Thai" at bounding box center [58, 101] width 54 height 6
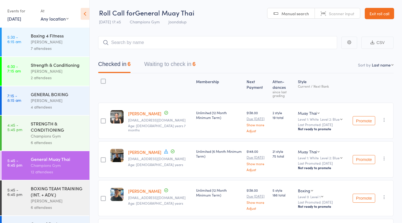
click at [170, 60] on button "Waiting to check in 6" at bounding box center [169, 65] width 51 height 15
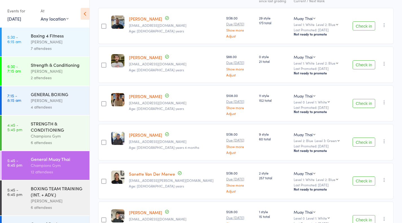
scroll to position [125, 0]
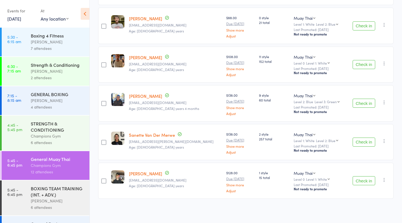
click at [368, 144] on button "Check in" at bounding box center [364, 142] width 23 height 9
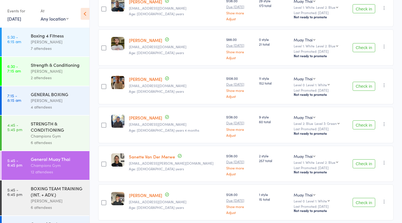
scroll to position [69, 0]
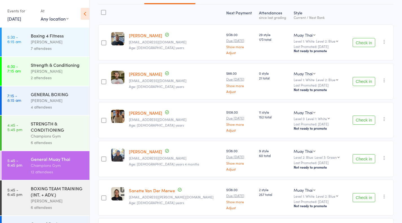
click at [373, 45] on button "Check in" at bounding box center [364, 42] width 23 height 9
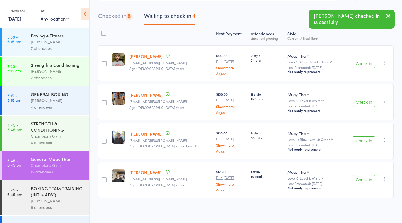
scroll to position [47, 0]
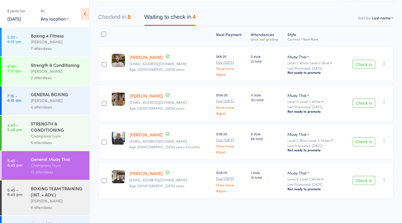
click at [366, 141] on button "Check in" at bounding box center [364, 141] width 23 height 9
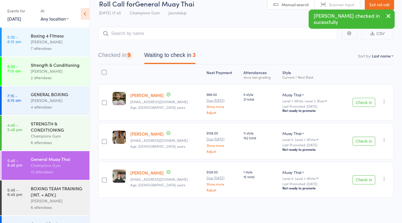
scroll to position [8, 0]
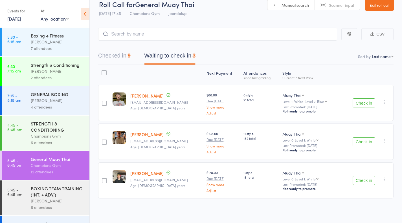
click at [112, 54] on button "Checked in 9" at bounding box center [114, 57] width 32 height 15
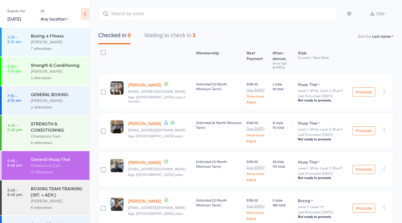
scroll to position [0, 0]
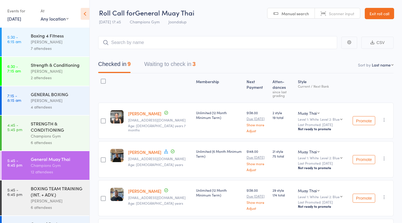
click at [178, 65] on button "Waiting to check in 3" at bounding box center [169, 65] width 51 height 15
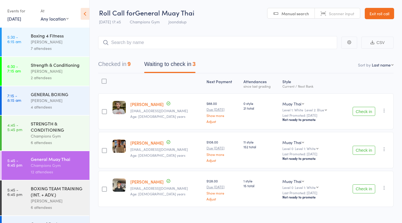
click at [371, 187] on button "Check in" at bounding box center [364, 189] width 23 height 9
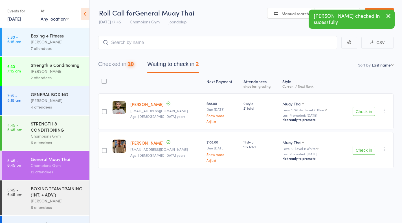
scroll to position [0, 0]
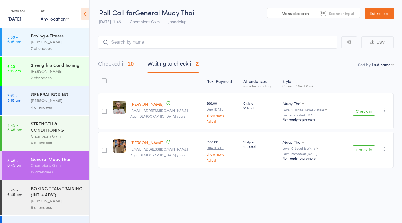
click at [127, 66] on button "Checked in 10" at bounding box center [116, 65] width 36 height 15
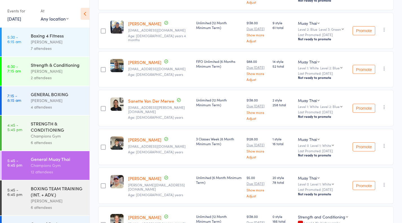
scroll to position [283, 0]
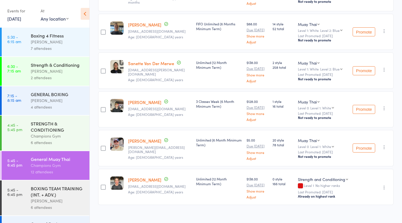
click at [386, 185] on icon "button" at bounding box center [385, 188] width 6 height 6
click at [382, 195] on li "Undo check-in" at bounding box center [364, 198] width 47 height 7
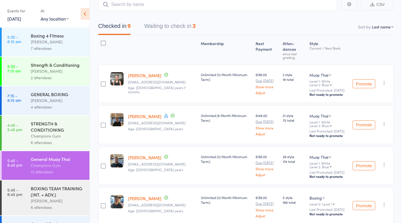
scroll to position [0, 0]
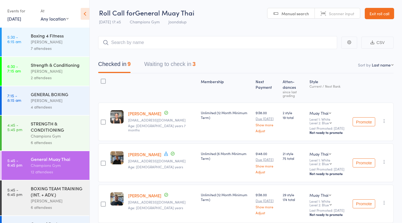
click at [167, 72] on button "Waiting to check in 3" at bounding box center [169, 65] width 51 height 15
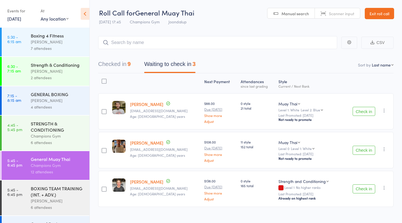
click at [384, 187] on icon "button" at bounding box center [385, 188] width 6 height 6
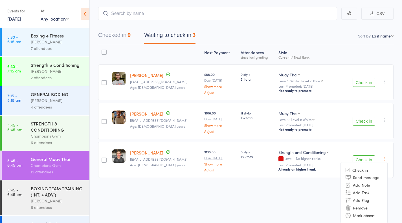
click at [364, 208] on li "Remove" at bounding box center [364, 208] width 47 height 8
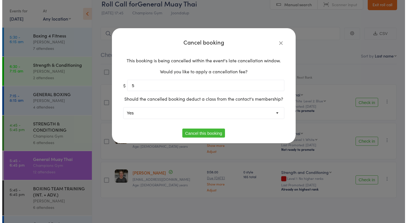
scroll to position [8, 0]
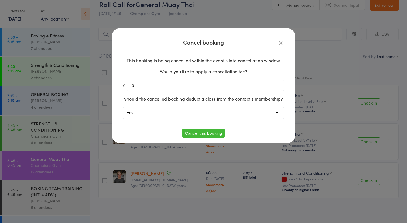
type input "0"
click at [211, 132] on button "Cancel this booking" at bounding box center [203, 133] width 43 height 9
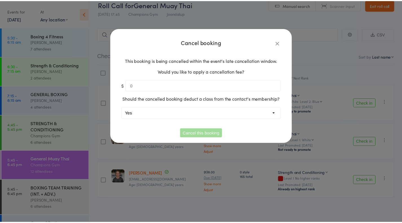
scroll to position [0, 0]
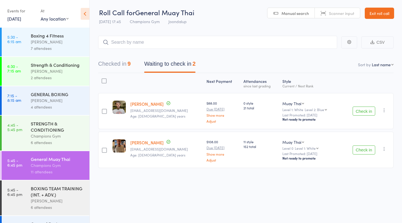
click at [363, 154] on button "Check in" at bounding box center [364, 150] width 23 height 9
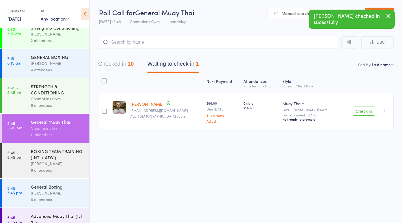
scroll to position [59, 0]
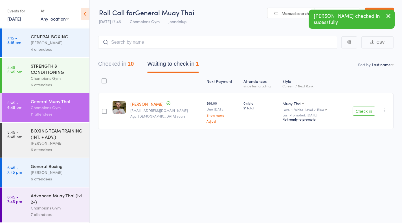
click at [37, 135] on div "BOXING TEAM TRAINING (INT. + ADV.)" at bounding box center [58, 134] width 54 height 12
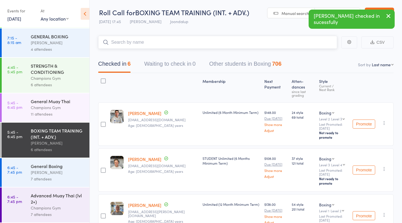
scroll to position [56, 0]
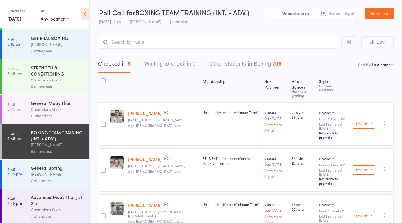
click at [38, 205] on div "Advanced Muay Thai (lvl 2+)" at bounding box center [58, 200] width 54 height 12
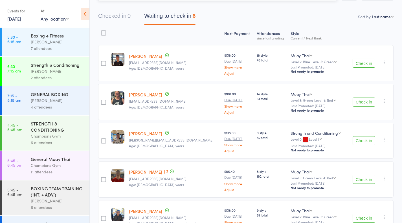
scroll to position [49, 0]
click at [359, 64] on button "Check in" at bounding box center [364, 62] width 23 height 9
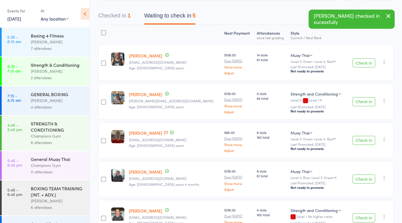
click at [359, 64] on button "Check in" at bounding box center [364, 62] width 23 height 9
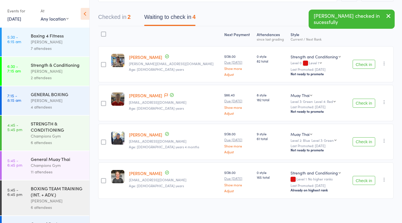
click at [373, 177] on button "Check in" at bounding box center [364, 180] width 23 height 9
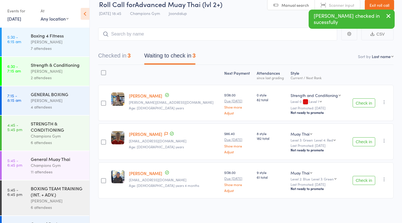
click at [362, 176] on button "Check in" at bounding box center [364, 180] width 23 height 9
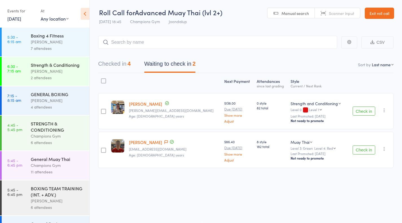
click at [374, 17] on link "Exit roll call" at bounding box center [379, 13] width 29 height 11
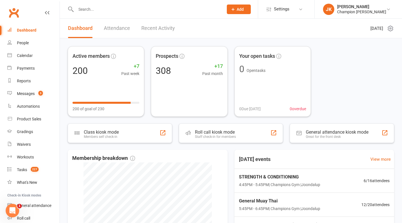
click at [129, 7] on input "text" at bounding box center [146, 9] width 145 height 8
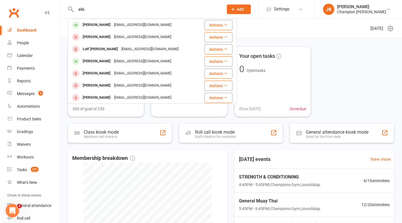
type input "alis"
click at [104, 23] on div "[PERSON_NAME]" at bounding box center [96, 25] width 31 height 8
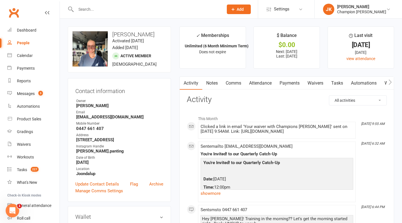
click at [215, 80] on link "Notes" at bounding box center [211, 83] width 19 height 13
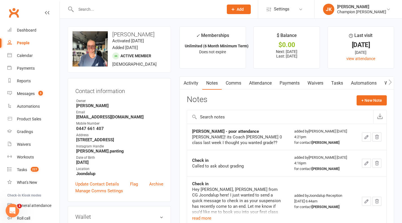
click at [232, 83] on link "Comms" at bounding box center [233, 83] width 23 height 13
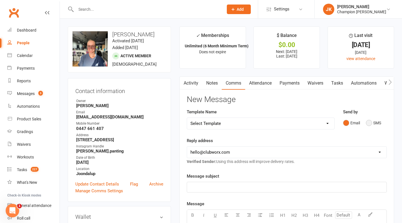
click at [371, 119] on button "SMS" at bounding box center [373, 123] width 15 height 11
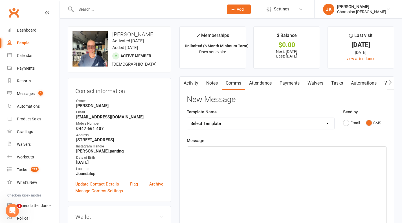
click at [359, 152] on p "﻿" at bounding box center [287, 152] width 193 height 7
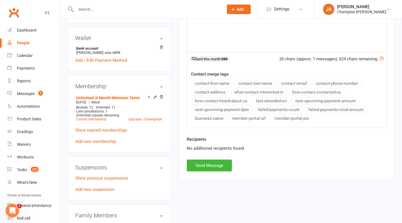
scroll to position [222, 0]
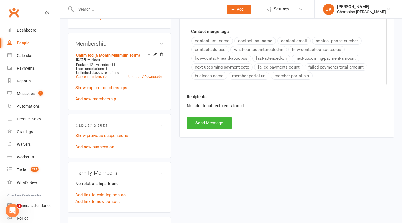
click at [217, 121] on button "Send Message" at bounding box center [209, 123] width 45 height 12
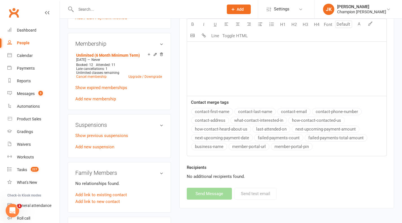
click at [111, 3] on div at bounding box center [144, 9] width 152 height 18
click at [92, 12] on input "t" at bounding box center [146, 9] width 145 height 8
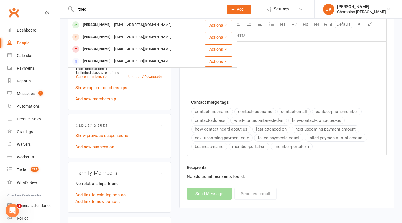
type input "theo"
click at [93, 21] on div "[PERSON_NAME] [EMAIL_ADDRESS][DOMAIN_NAME]" at bounding box center [132, 25] width 129 height 12
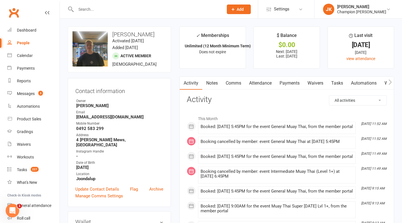
click at [263, 83] on link "Attendance" at bounding box center [260, 83] width 30 height 13
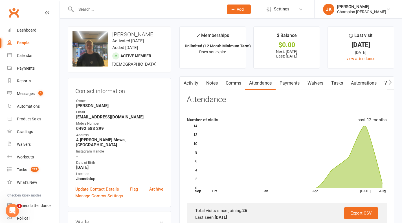
click at [232, 84] on link "Comms" at bounding box center [233, 83] width 23 height 13
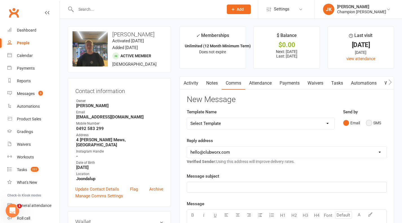
click at [369, 124] on button "SMS" at bounding box center [373, 123] width 15 height 11
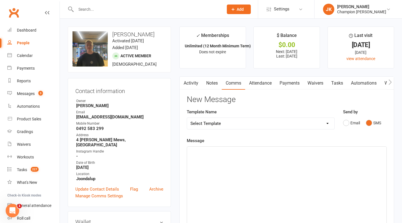
click at [303, 159] on div "﻿" at bounding box center [287, 189] width 200 height 85
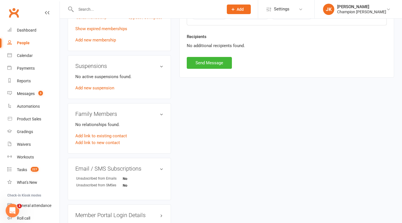
scroll to position [307, 0]
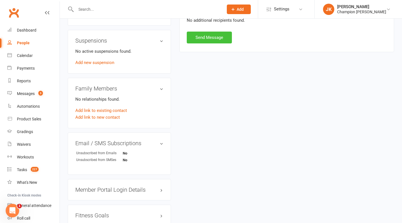
click at [205, 42] on button "Send Message" at bounding box center [209, 38] width 45 height 12
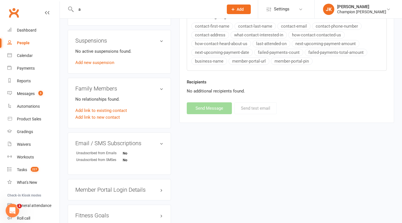
click at [104, 7] on input "a" at bounding box center [146, 9] width 145 height 8
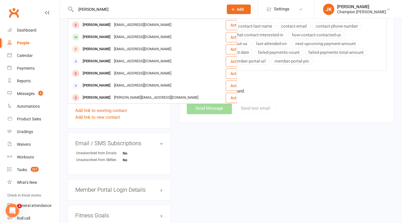
type input "andy"
click at [90, 33] on div "Andy Oliver" at bounding box center [96, 37] width 31 height 8
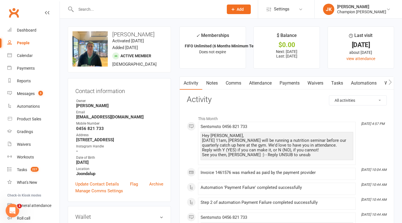
click at [236, 79] on link "Comms" at bounding box center [233, 83] width 23 height 13
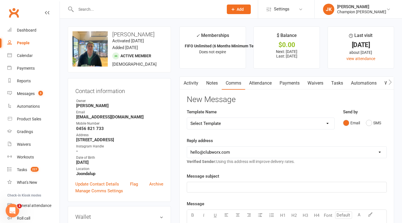
click at [195, 83] on link "Activity" at bounding box center [191, 83] width 23 height 13
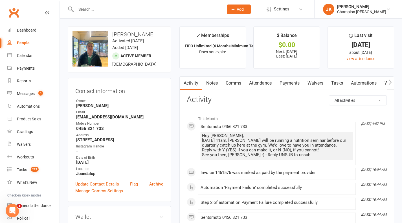
click at [284, 83] on link "Payments" at bounding box center [290, 83] width 28 height 13
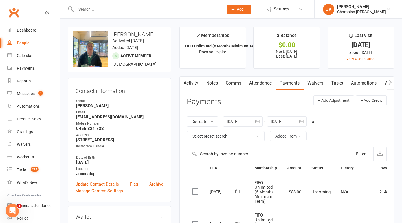
click at [81, 6] on input "text" at bounding box center [146, 9] width 145 height 8
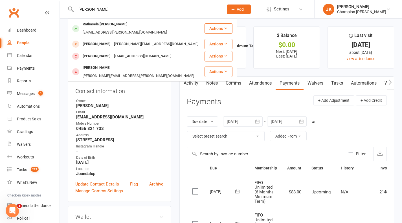
type input "rath"
click at [95, 21] on div "Rathasela Pheng" at bounding box center [105, 24] width 48 height 8
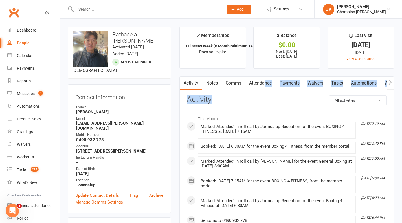
drag, startPoint x: 271, startPoint y: 90, endPoint x: 262, endPoint y: 82, distance: 12.2
click at [262, 82] on link "Attendance" at bounding box center [260, 83] width 30 height 13
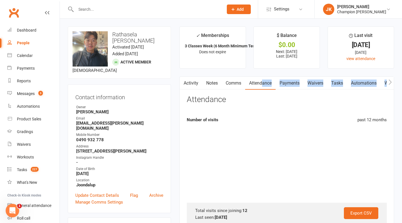
click at [262, 82] on link "Attendance" at bounding box center [260, 83] width 30 height 13
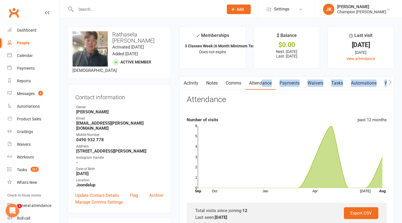
click at [252, 78] on link "Attendance" at bounding box center [260, 83] width 30 height 13
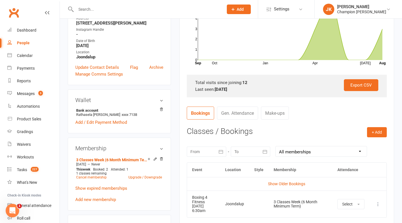
scroll to position [132, 0]
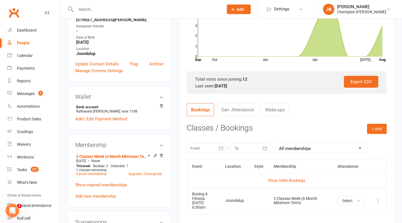
click at [174, 105] on div "upload photo change photo Rathasela Pheng Activated 16 April, 2025 Added 16 Apr…" at bounding box center [120, 225] width 112 height 660
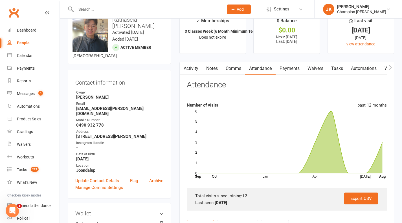
scroll to position [0, 0]
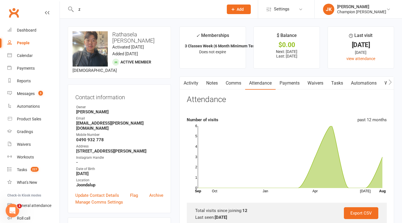
click at [97, 10] on input "z" at bounding box center [146, 9] width 145 height 8
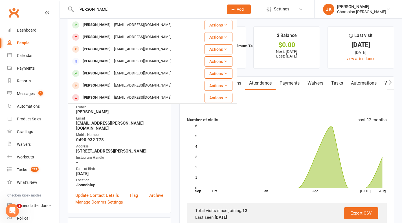
type input "zack"
click at [98, 25] on div "Zack Coulthand" at bounding box center [96, 25] width 31 height 8
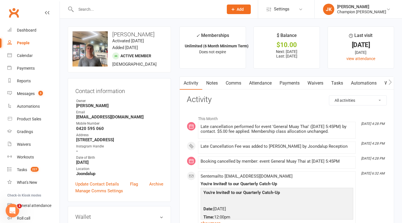
click at [232, 85] on link "Comms" at bounding box center [233, 83] width 23 height 13
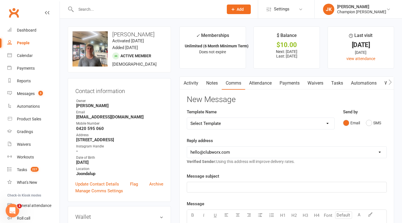
scroll to position [24, 0]
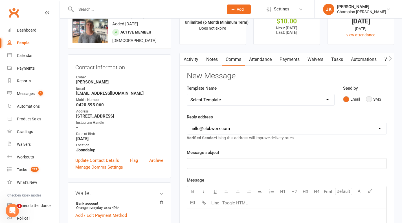
drag, startPoint x: 372, startPoint y: 102, endPoint x: 377, endPoint y: 97, distance: 7.0
click at [377, 97] on button "SMS" at bounding box center [373, 99] width 15 height 11
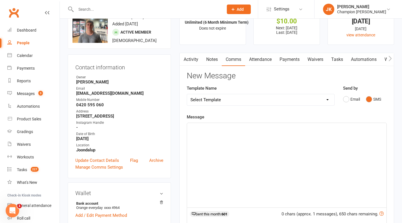
click at [350, 146] on div "﻿" at bounding box center [287, 165] width 200 height 85
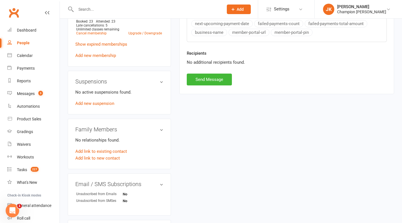
scroll to position [285, 0]
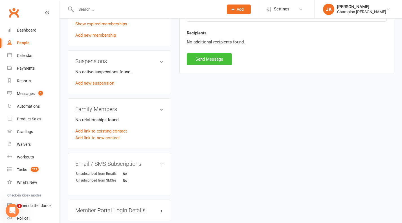
click at [215, 64] on button "Send Message" at bounding box center [209, 59] width 45 height 12
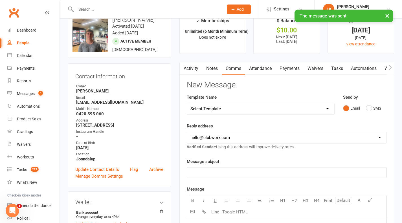
scroll to position [0, 0]
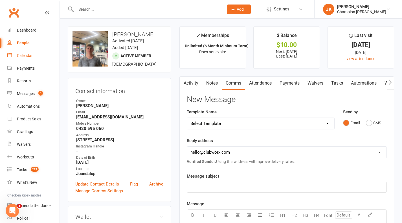
click at [27, 51] on link "Calendar" at bounding box center [33, 55] width 52 height 13
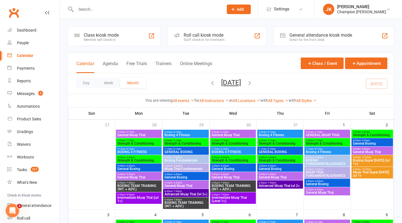
click at [104, 10] on input "text" at bounding box center [146, 9] width 145 height 8
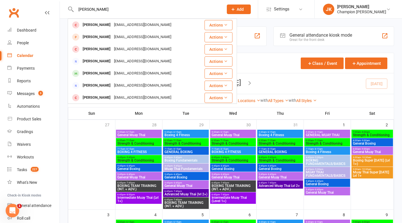
type input "niko"
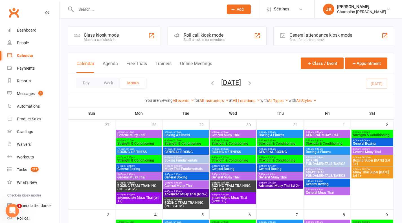
click at [24, 97] on link "Messages 3" at bounding box center [33, 94] width 52 height 13
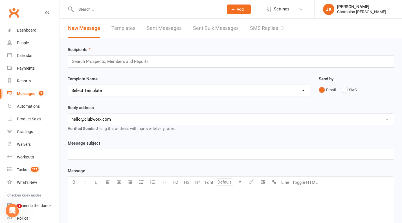
click at [272, 19] on link "SMS Replies 3" at bounding box center [267, 28] width 34 height 19
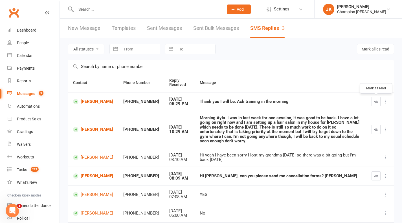
click at [376, 99] on button "button" at bounding box center [376, 101] width 9 height 9
click at [95, 10] on input "j" at bounding box center [146, 9] width 145 height 8
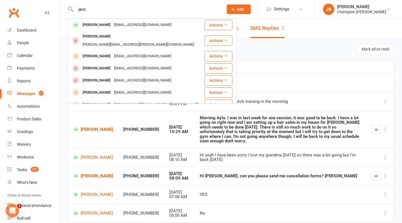
type input "jaco"
click at [94, 23] on div "[PERSON_NAME]" at bounding box center [96, 25] width 31 height 8
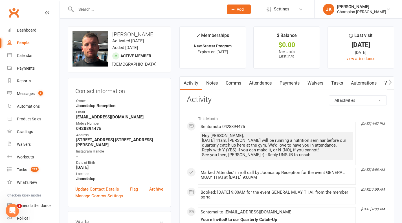
click at [255, 89] on link "Attendance" at bounding box center [260, 83] width 30 height 13
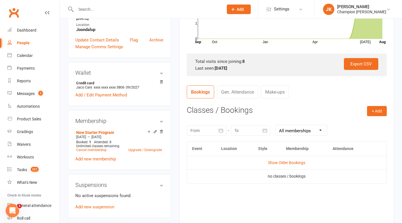
scroll to position [149, 0]
click at [278, 164] on link "Show Older Bookings" at bounding box center [286, 163] width 37 height 5
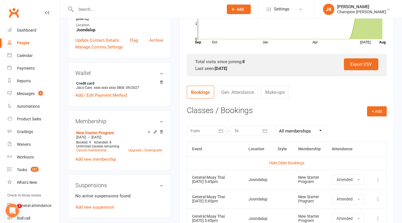
scroll to position [0, 0]
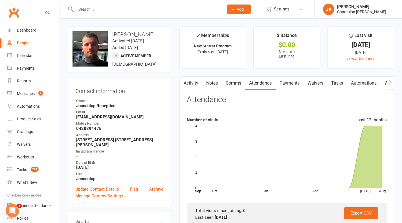
click at [310, 82] on link "Waivers" at bounding box center [316, 83] width 24 height 13
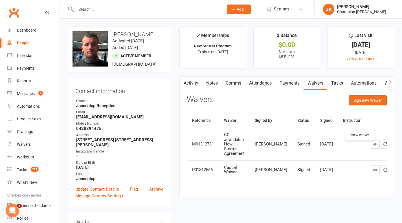
click at [371, 149] on link at bounding box center [375, 144] width 9 height 9
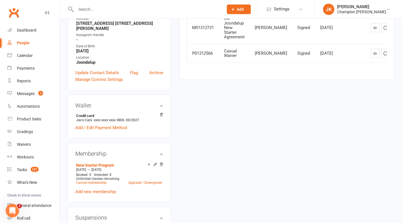
scroll to position [117, 0]
click at [106, 191] on link "Add new membership" at bounding box center [95, 191] width 41 height 5
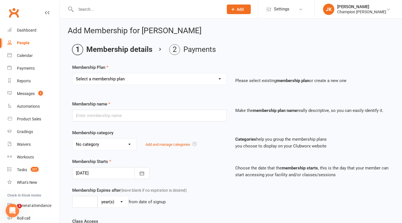
click at [116, 176] on div at bounding box center [110, 173] width 77 height 12
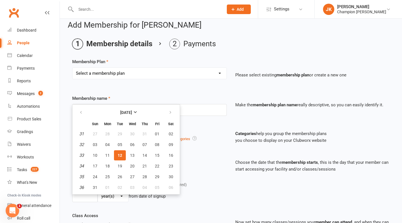
scroll to position [6, 0]
click at [128, 164] on button "20" at bounding box center [132, 166] width 12 height 10
type input "20 Aug 2025"
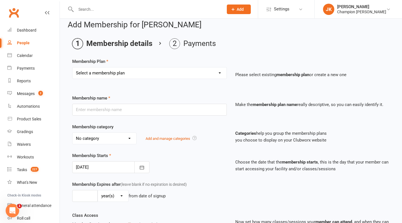
click at [94, 69] on div "Select a membership plan Create new Membership Plan New Starter Program FIFO Ne…" at bounding box center [149, 73] width 155 height 12
click at [94, 69] on select "Select a membership plan Create new Membership Plan New Starter Program FIFO Ne…" at bounding box center [150, 72] width 154 height 11
select select "6"
click at [73, 67] on select "Select a membership plan Create new Membership Plan New Starter Program FIFO Ne…" at bounding box center [150, 72] width 154 height 11
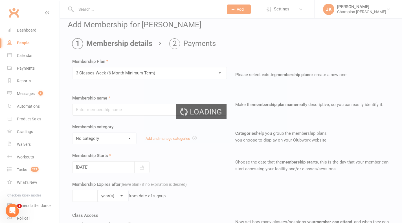
type input "3 Classes Week (6 Month Minimum Term)"
select select "0"
type input "0"
type input "3"
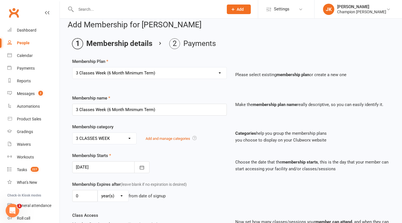
type input "12 Aug 2025"
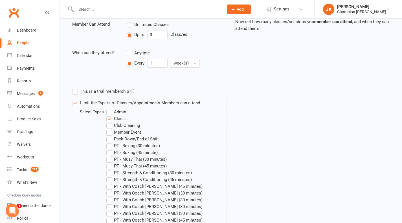
scroll to position [318, 0]
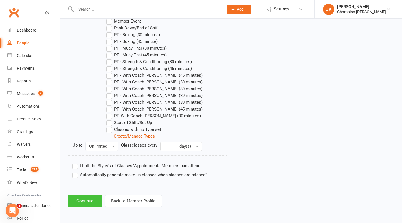
click at [95, 201] on button "Continue" at bounding box center [85, 201] width 34 height 12
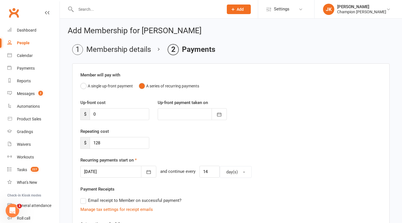
scroll to position [165, 0]
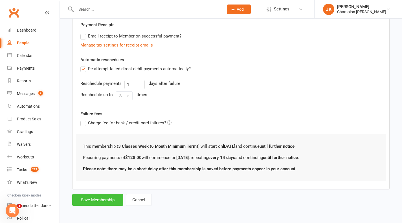
click at [96, 196] on button "Save Membership" at bounding box center [97, 200] width 51 height 12
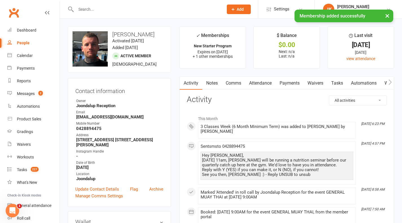
scroll to position [30, 0]
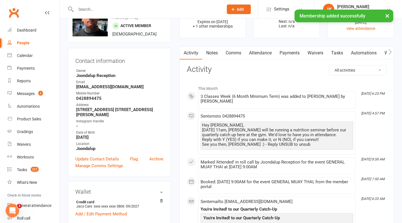
click at [336, 54] on link "Tasks" at bounding box center [337, 53] width 20 height 13
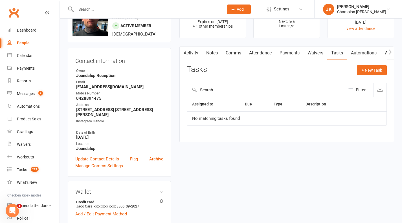
click at [361, 76] on div "+ New Task" at bounding box center [372, 71] width 30 height 13
click at [360, 73] on button "+ New Task" at bounding box center [372, 70] width 30 height 10
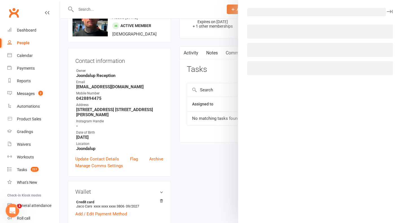
select select "52087"
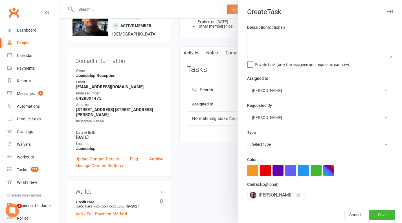
click at [277, 88] on select "Helen Bologa Joondalup Reception Champions Gym David Angeleski Thomas Mitchell …" at bounding box center [320, 90] width 145 height 12
select select "31027"
click at [248, 84] on select "Helen Bologa Joondalup Reception Champions Gym David Angeleski Thomas Mitchell …" at bounding box center [320, 90] width 145 height 12
click at [273, 143] on select "Select type Coach call Coming off suspension - check in call Commence cancellat…" at bounding box center [320, 144] width 145 height 12
select select "21038"
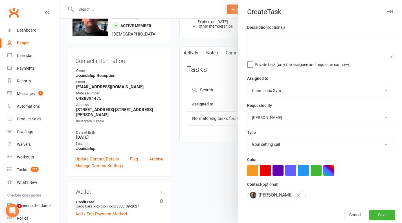
click at [248, 138] on select "Select type Coach call Coming off suspension - check in call Commence cancellat…" at bounding box center [320, 144] width 145 height 12
click at [367, 209] on div "Cancel Save" at bounding box center [320, 215] width 164 height 16
click at [372, 216] on button "Save" at bounding box center [383, 215] width 26 height 10
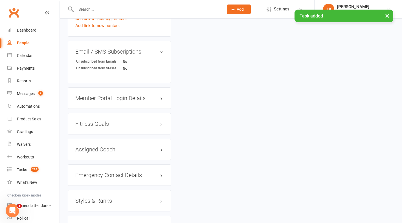
scroll to position [413, 0]
click at [0, 0] on link "edit" at bounding box center [0, 0] width 0 height 0
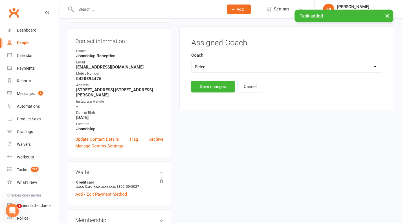
scroll to position [48, 0]
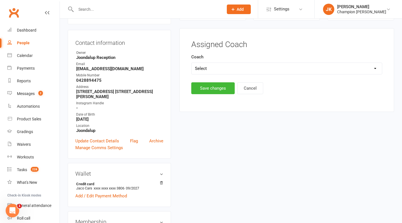
click at [207, 70] on select "Select Ren Kazuma Otorii Thomas Mitchell Pamorn" at bounding box center [287, 68] width 191 height 11
select select "Pamorn"
click at [192, 63] on select "Select Ren Kazuma Otorii Thomas Mitchell Pamorn" at bounding box center [287, 68] width 191 height 11
click at [201, 86] on button "Save changes" at bounding box center [212, 88] width 43 height 12
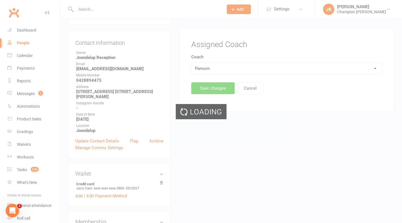
scroll to position [0, 0]
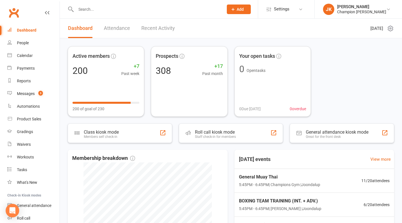
click at [115, 5] on div at bounding box center [144, 9] width 152 height 18
click at [85, 9] on input "text" at bounding box center [146, 9] width 145 height 8
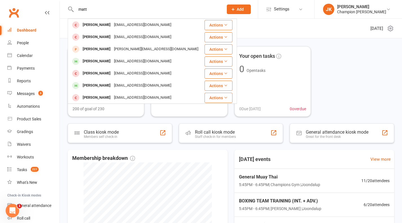
type input "matt"
click at [101, 64] on div "[PERSON_NAME]" at bounding box center [96, 61] width 31 height 8
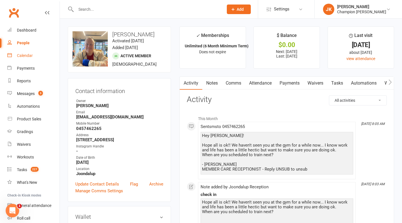
click at [30, 52] on link "Calendar" at bounding box center [33, 55] width 52 height 13
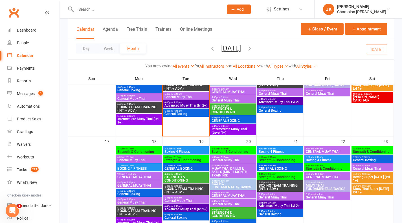
scroll to position [282, 0]
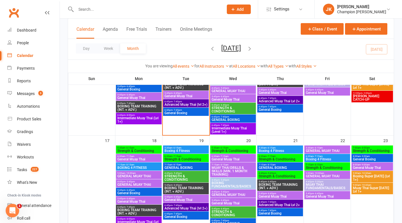
click at [138, 95] on span "5:45pm - 6:45pm" at bounding box center [138, 95] width 43 height 3
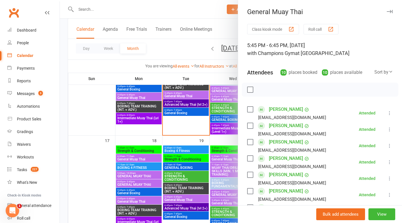
click at [131, 121] on div at bounding box center [231, 111] width 342 height 223
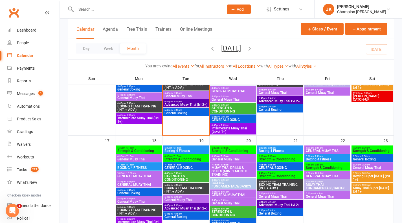
click at [131, 121] on span "Intermediate Muay Thai (Lvl 1+)" at bounding box center [138, 120] width 43 height 7
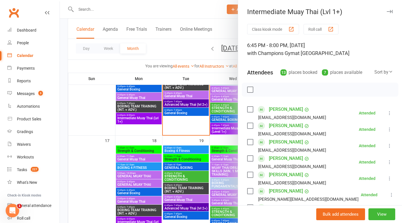
click at [175, 119] on div at bounding box center [231, 111] width 342 height 223
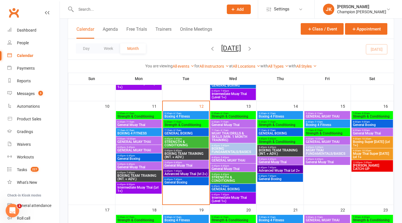
scroll to position [209, 0]
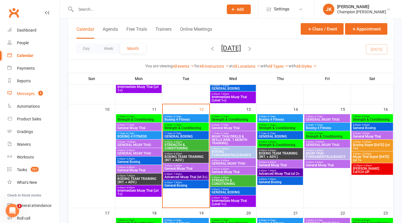
click at [32, 89] on link "Messages 3" at bounding box center [33, 94] width 52 height 13
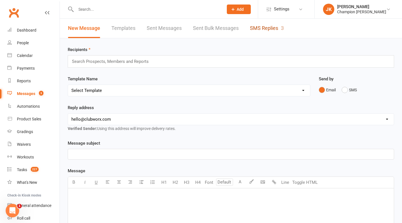
click at [259, 29] on link "SMS Replies 3" at bounding box center [267, 28] width 34 height 19
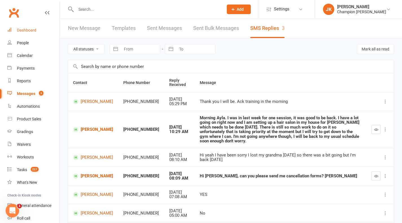
click at [31, 30] on div "Dashboard" at bounding box center [26, 30] width 19 height 5
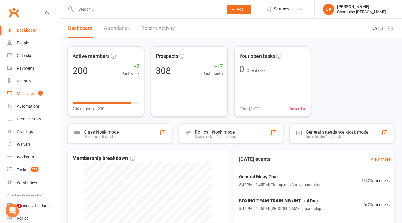
click at [15, 89] on link "Messages 3" at bounding box center [33, 94] width 52 height 13
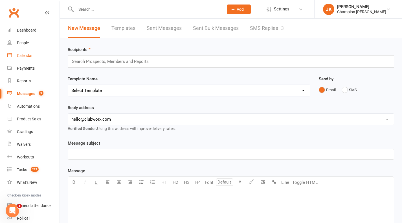
click at [17, 61] on link "Calendar" at bounding box center [33, 55] width 52 height 13
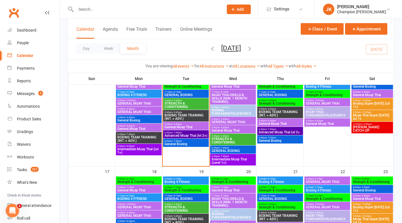
scroll to position [212, 0]
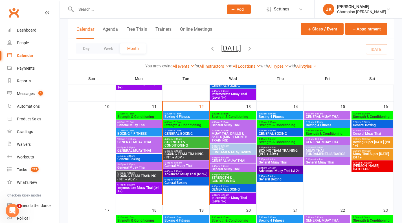
click at [148, 164] on span "5:45pm - 6:45pm" at bounding box center [138, 164] width 43 height 3
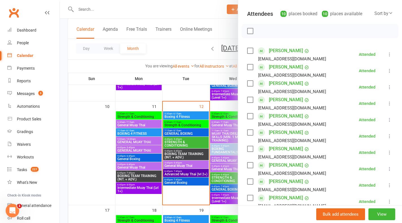
scroll to position [105, 0]
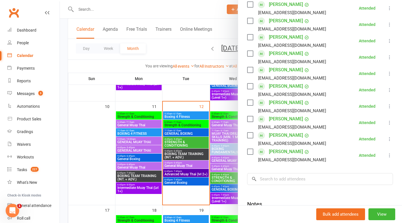
click at [191, 91] on div at bounding box center [231, 111] width 342 height 223
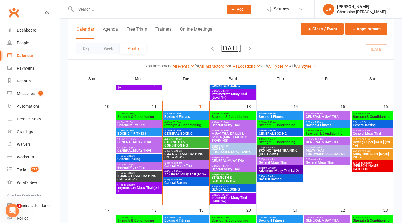
click at [136, 156] on span "5:45pm - 6:45pm" at bounding box center [138, 156] width 43 height 3
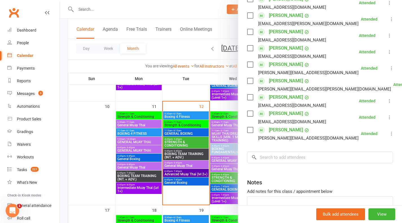
scroll to position [0, 0]
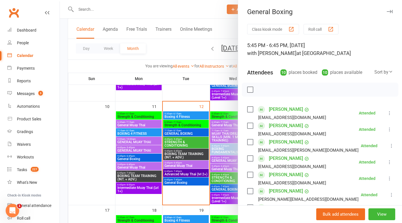
click at [109, 115] on div at bounding box center [231, 111] width 342 height 223
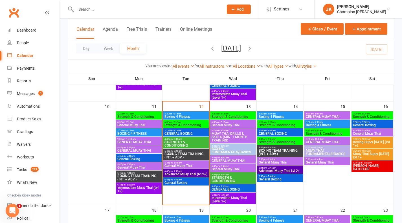
click at [172, 183] on span "General Boxing" at bounding box center [185, 182] width 43 height 3
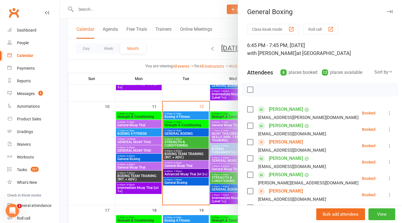
click at [331, 25] on button "Roll call" at bounding box center [321, 29] width 35 height 10
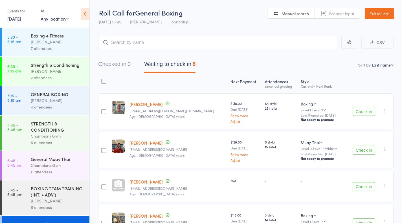
scroll to position [36, 0]
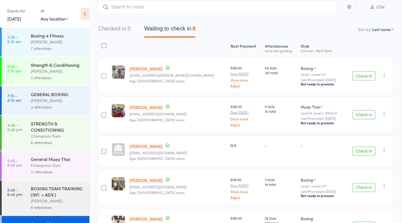
click at [357, 75] on button "Check in" at bounding box center [364, 75] width 23 height 9
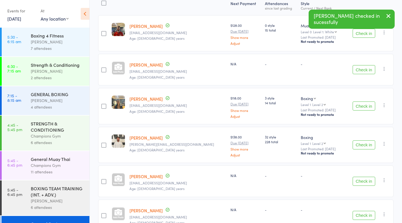
scroll to position [79, 0]
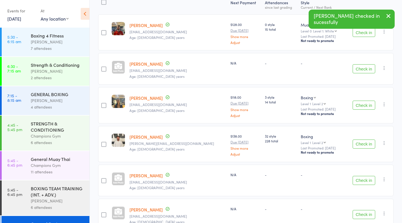
click at [355, 108] on button "Check in" at bounding box center [364, 105] width 23 height 9
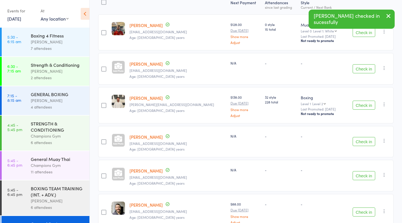
click at [355, 108] on button "Check in" at bounding box center [364, 105] width 23 height 9
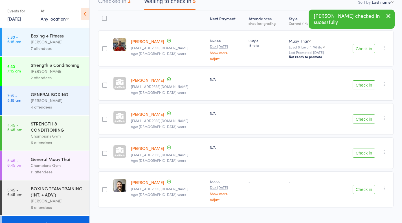
scroll to position [59, 0]
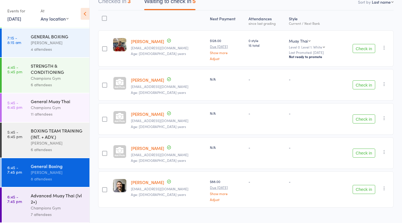
click at [48, 199] on div "Advanced Muay Thai (lvl 2+)" at bounding box center [58, 199] width 54 height 12
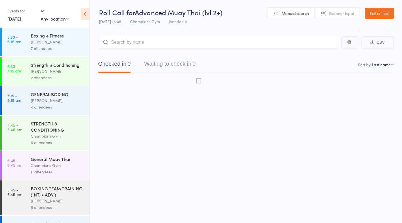
scroll to position [0, 0]
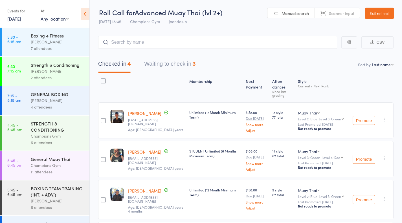
click at [196, 69] on button "Waiting to check in 3" at bounding box center [169, 65] width 51 height 15
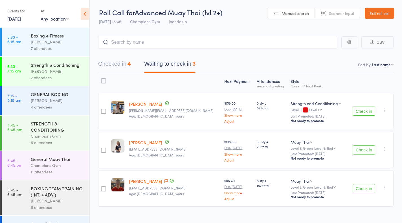
click at [367, 112] on button "Check in" at bounding box center [364, 111] width 23 height 9
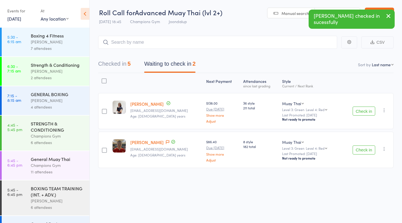
click at [365, 111] on button "Check in" at bounding box center [364, 111] width 23 height 9
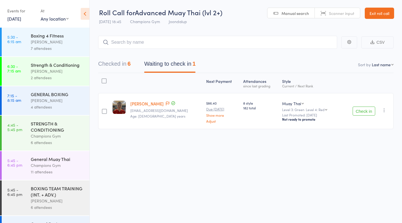
click at [360, 114] on button "Check in" at bounding box center [364, 111] width 23 height 9
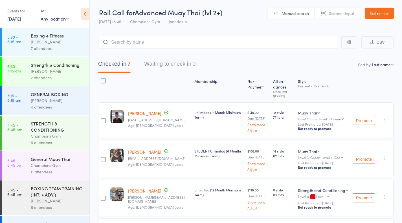
scroll to position [59, 0]
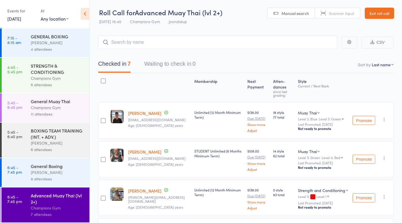
click at [58, 162] on div "General Boxing [PERSON_NAME] 8 attendees" at bounding box center [60, 172] width 59 height 29
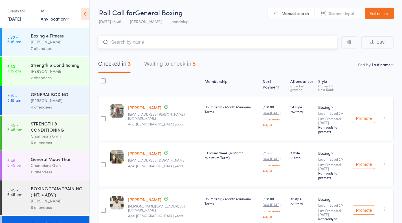
click at [194, 67] on button "Waiting to check in 5" at bounding box center [169, 65] width 51 height 15
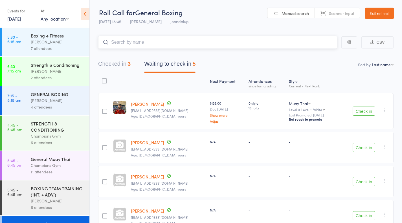
scroll to position [59, 0]
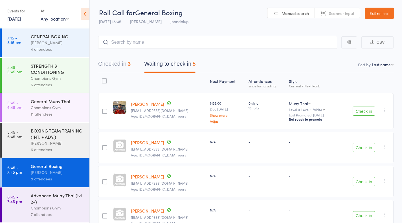
click at [53, 213] on div "7 attendees" at bounding box center [58, 214] width 54 height 6
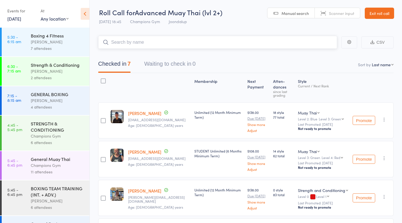
click at [161, 42] on input "search" at bounding box center [217, 42] width 239 height 13
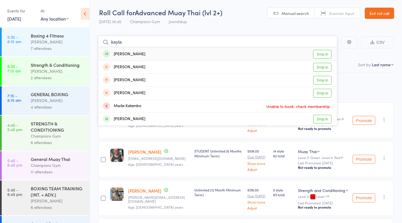
type input "kayla"
click at [328, 55] on link "Drop in" at bounding box center [322, 54] width 18 height 9
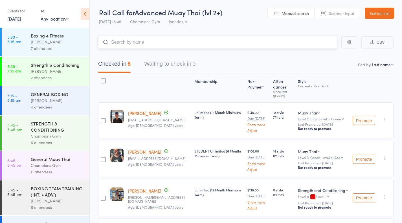
scroll to position [59, 0]
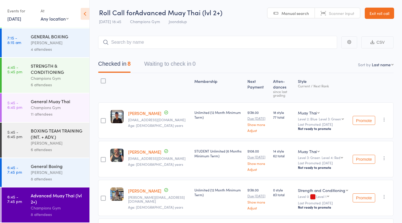
click at [54, 164] on div "General Boxing" at bounding box center [58, 166] width 54 height 6
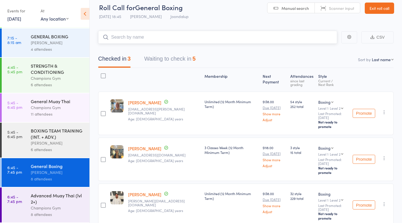
scroll to position [6, 0]
click at [63, 104] on div "Champions Gym" at bounding box center [58, 107] width 54 height 6
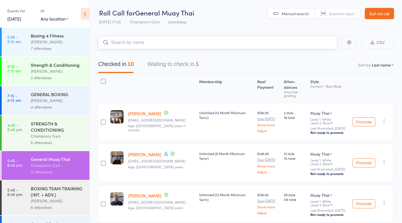
click at [189, 64] on button "Waiting to check in 1" at bounding box center [172, 65] width 51 height 15
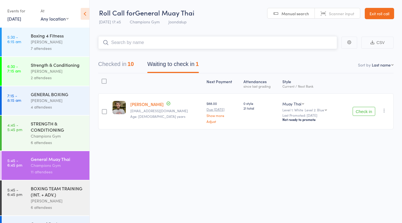
scroll to position [0, 0]
click at [53, 162] on div "General Muay Thai" at bounding box center [58, 159] width 54 height 6
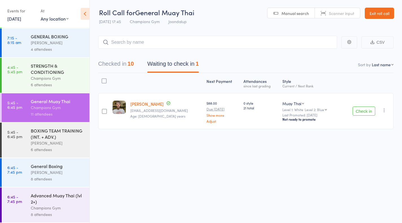
click at [70, 164] on div "General Boxing" at bounding box center [58, 166] width 54 height 6
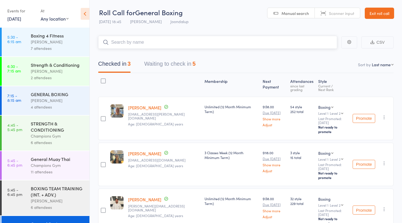
click at [164, 60] on button "Waiting to check in 5" at bounding box center [169, 65] width 51 height 15
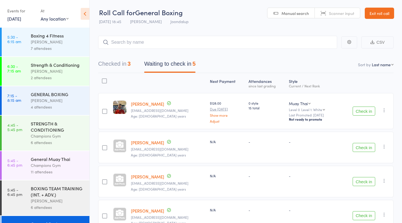
click at [368, 111] on button "Check in" at bounding box center [364, 111] width 23 height 9
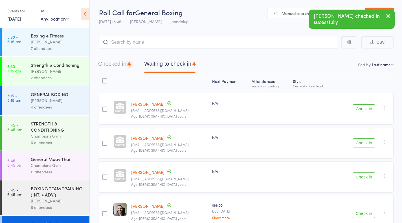
click at [367, 111] on button "Check in" at bounding box center [364, 108] width 23 height 9
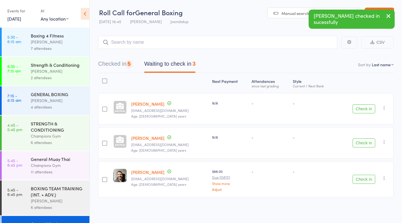
click at [366, 110] on button "Check in" at bounding box center [364, 108] width 23 height 9
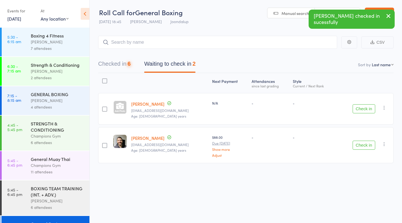
click at [364, 117] on div "Check in Check in Send message Add Note Add Task Add Flag Remove Mark absent" at bounding box center [365, 109] width 56 height 32
click at [366, 113] on button "Check in" at bounding box center [364, 108] width 23 height 9
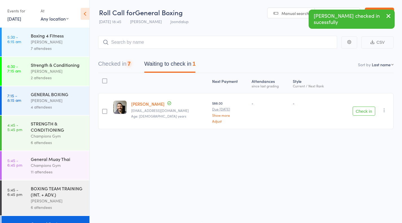
click at [370, 113] on button "Check in" at bounding box center [364, 111] width 23 height 9
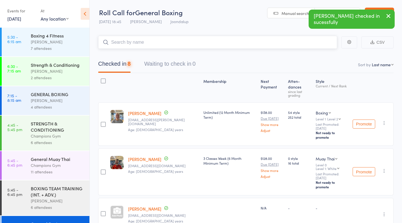
click at [226, 48] on input "search" at bounding box center [217, 42] width 239 height 13
type input "asad"
click at [322, 54] on link "Drop in" at bounding box center [322, 54] width 18 height 9
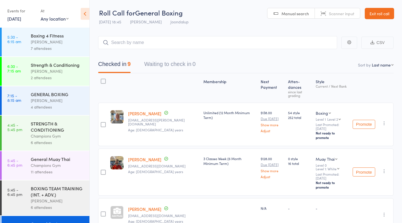
click at [51, 50] on div "7 attendees" at bounding box center [58, 48] width 54 height 6
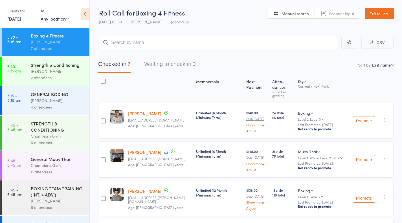
click at [32, 68] on div "Strength & Conditioning" at bounding box center [58, 65] width 54 height 6
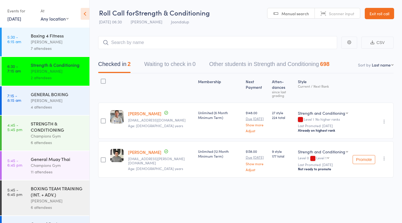
click at [36, 94] on div "GENERAL BOXING" at bounding box center [58, 94] width 54 height 6
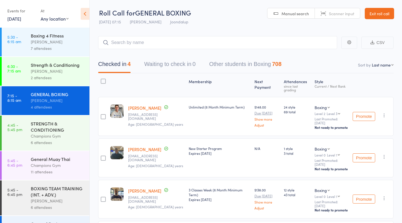
click at [38, 134] on div "Champions Gym" at bounding box center [58, 136] width 54 height 6
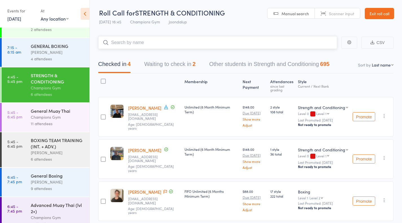
scroll to position [49, 0]
click at [42, 110] on div "General Muay Thai" at bounding box center [58, 111] width 54 height 6
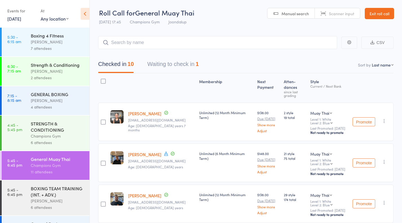
scroll to position [59, 0]
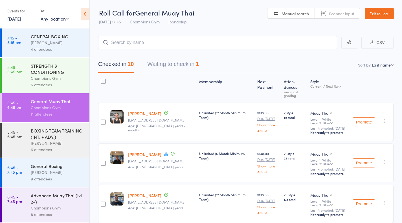
click at [36, 145] on div "[PERSON_NAME]" at bounding box center [58, 143] width 54 height 6
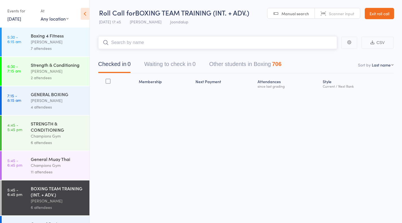
scroll to position [59, 0]
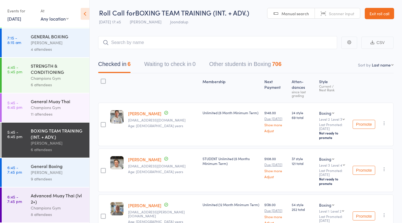
click at [39, 207] on div "Champions Gym" at bounding box center [58, 208] width 54 height 6
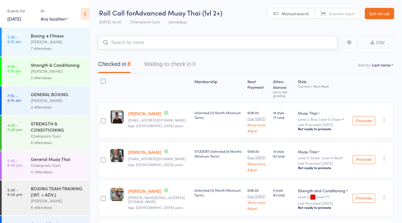
scroll to position [59, 0]
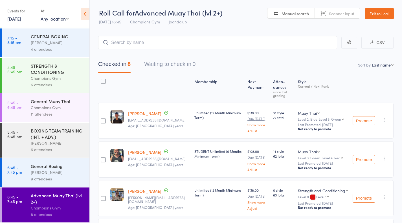
click at [58, 104] on div "Champions Gym" at bounding box center [58, 107] width 54 height 6
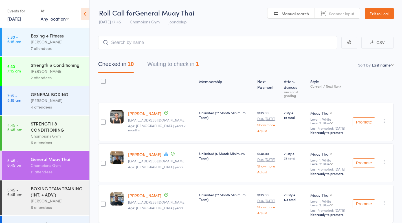
click at [387, 14] on link "Exit roll call" at bounding box center [379, 13] width 29 height 11
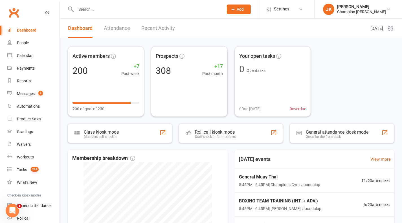
click at [241, 9] on span "Add" at bounding box center [240, 9] width 7 height 5
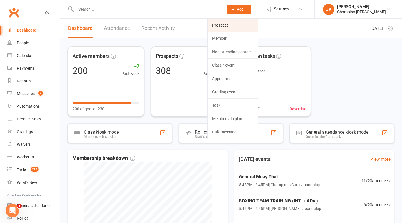
click at [231, 22] on link "Prospect" at bounding box center [233, 25] width 50 height 13
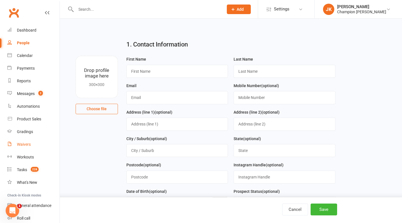
click at [30, 141] on link "Waivers" at bounding box center [33, 144] width 52 height 13
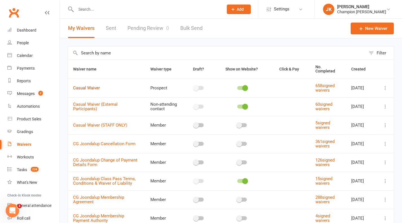
click at [79, 86] on link "Casual Waiver" at bounding box center [86, 88] width 27 height 5
click at [384, 90] on icon at bounding box center [386, 88] width 6 height 6
click at [329, 123] on link "Copy external link to clipboard" at bounding box center [351, 121] width 66 height 11
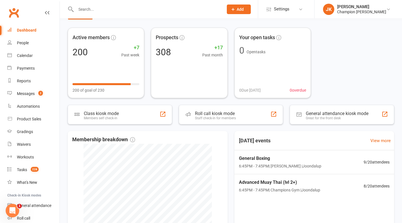
scroll to position [16, 0]
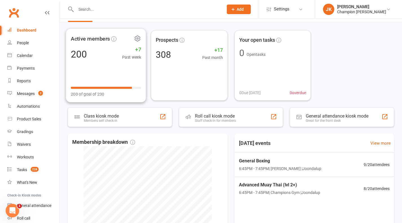
click at [128, 89] on div "200 of goal of 230" at bounding box center [106, 91] width 70 height 14
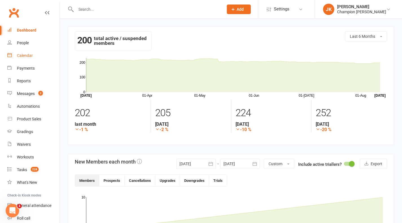
click at [20, 51] on link "Calendar" at bounding box center [33, 55] width 52 height 13
